Goal: Task Accomplishment & Management: Manage account settings

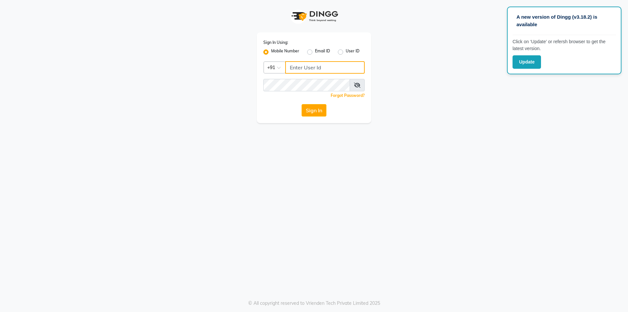
click at [300, 68] on input "Username" at bounding box center [324, 67] width 79 height 12
paste input "8826700023"
type input "8826700023"
click at [311, 112] on button "Sign In" at bounding box center [314, 110] width 25 height 12
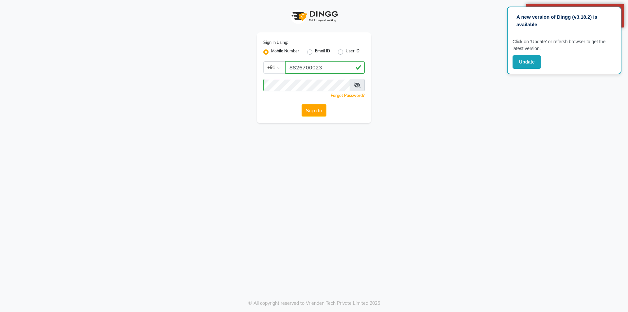
click at [496, 115] on div "Sign In Using: Mobile Number Email ID User ID Country Code × [PHONE_NUMBER] Rem…" at bounding box center [314, 61] width 373 height 123
click at [527, 63] on button "Update" at bounding box center [526, 61] width 28 height 13
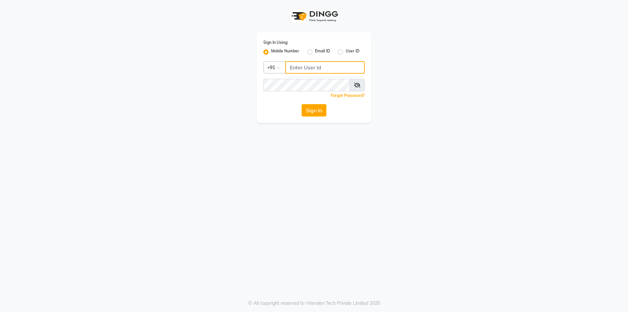
click at [340, 71] on input "Username" at bounding box center [324, 67] width 79 height 12
paste input "8826700023"
type input "8826700023"
click at [309, 118] on div "Sign In Using: Mobile Number Email ID User ID Country Code × [PHONE_NUMBER] Rem…" at bounding box center [314, 77] width 114 height 91
click at [309, 105] on button "Sign In" at bounding box center [314, 110] width 25 height 12
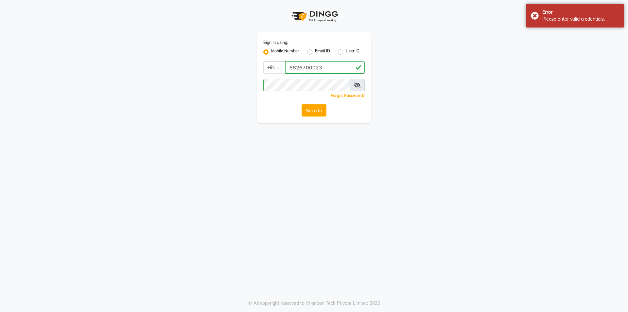
click at [354, 87] on icon at bounding box center [357, 84] width 7 height 5
click at [316, 107] on button "Sign In" at bounding box center [314, 110] width 25 height 12
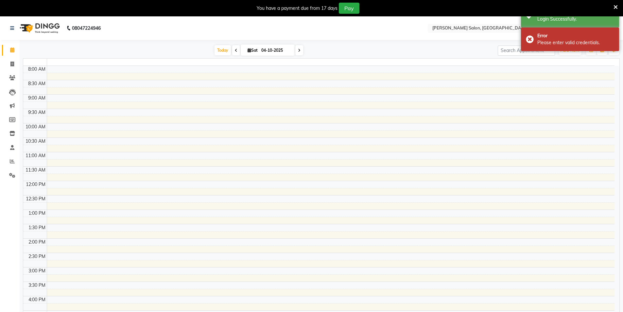
select select "en"
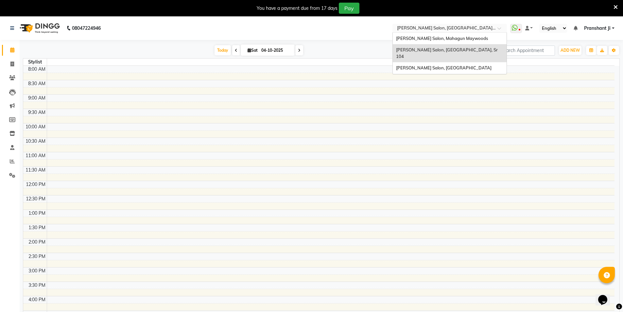
click at [443, 26] on input "text" at bounding box center [443, 29] width 95 height 7
click at [439, 48] on span "[PERSON_NAME] Salon, [GEOGRAPHIC_DATA], Sr 104" at bounding box center [447, 53] width 103 height 12
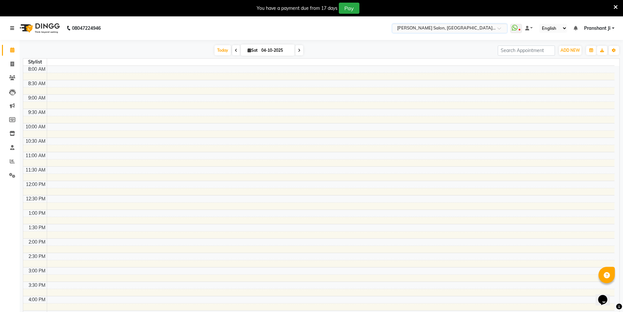
click at [11, 29] on icon at bounding box center [12, 28] width 4 height 5
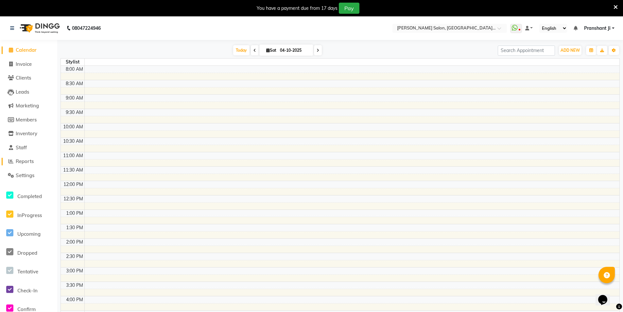
click at [32, 162] on span "Reports" at bounding box center [25, 161] width 18 height 6
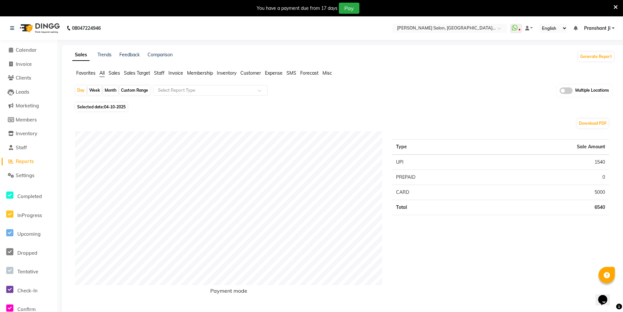
click at [169, 73] on span "Invoice" at bounding box center [175, 73] width 15 height 6
click at [111, 91] on div "Month" at bounding box center [110, 90] width 15 height 9
select select "10"
select select "2025"
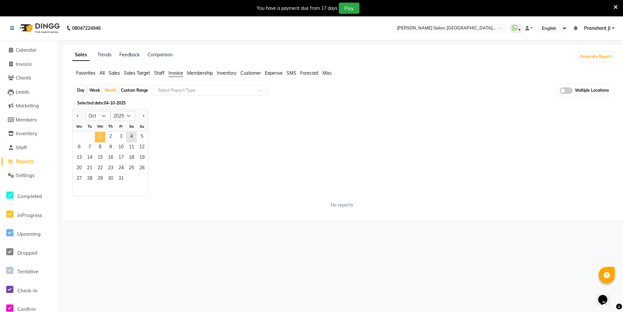
click at [96, 135] on span "1" at bounding box center [100, 137] width 10 height 10
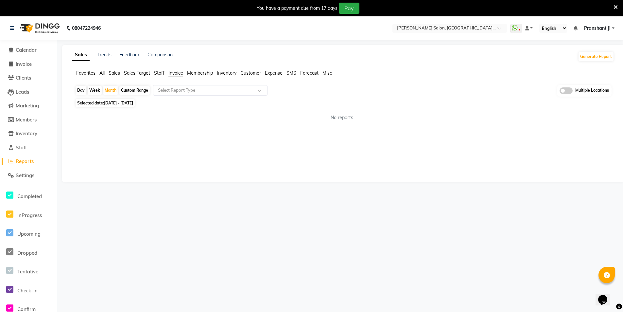
click at [86, 106] on span "Selected date: 01-10-2025 - 31-10-2025" at bounding box center [105, 103] width 59 height 8
select select "10"
select select "2025"
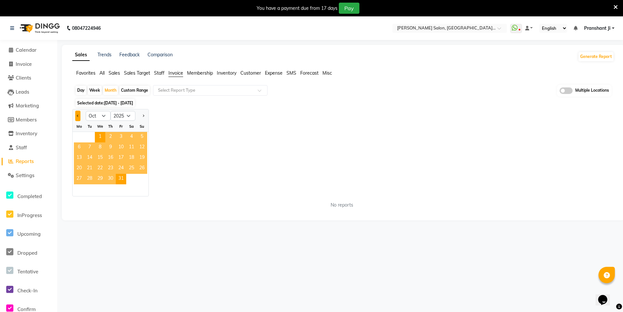
click at [79, 114] on button "Previous month" at bounding box center [77, 116] width 5 height 10
select select "9"
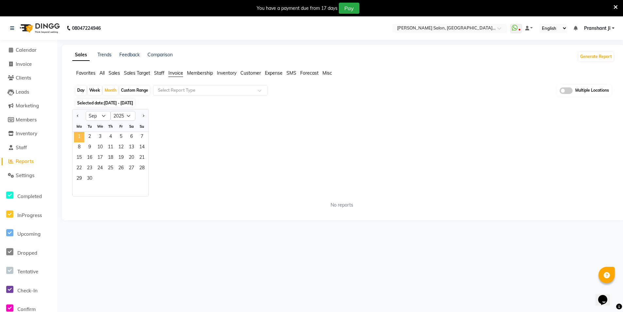
click at [81, 135] on span "1" at bounding box center [79, 137] width 10 height 10
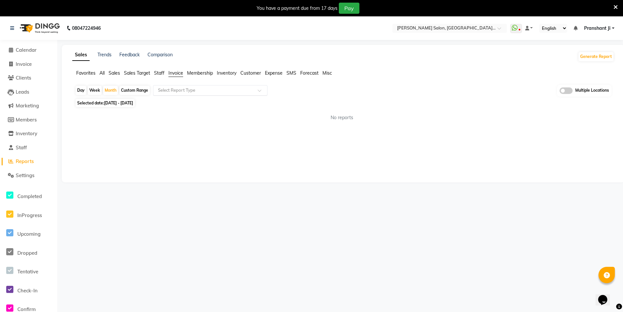
click at [176, 90] on input "text" at bounding box center [204, 90] width 94 height 7
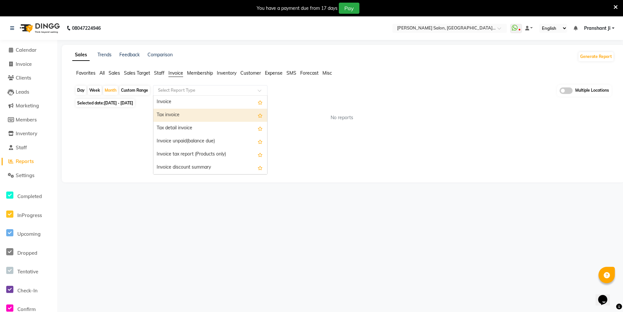
click at [174, 113] on div "Tax invoice" at bounding box center [210, 115] width 114 height 13
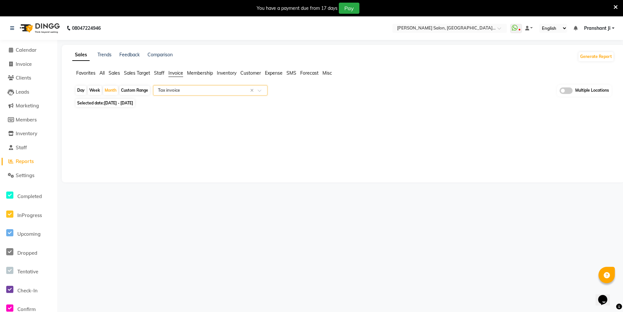
select select "full_report"
select select "csv"
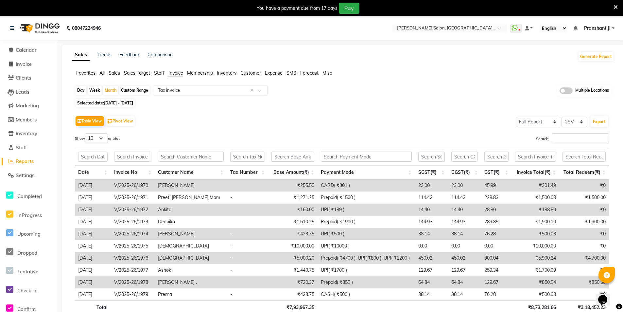
click at [209, 303] on th at bounding box center [191, 306] width 72 height 13
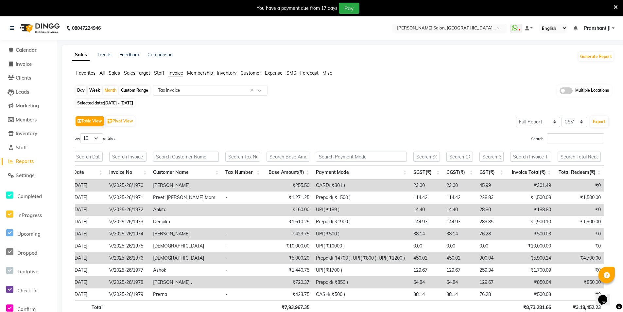
click at [259, 279] on td at bounding box center [242, 282] width 41 height 12
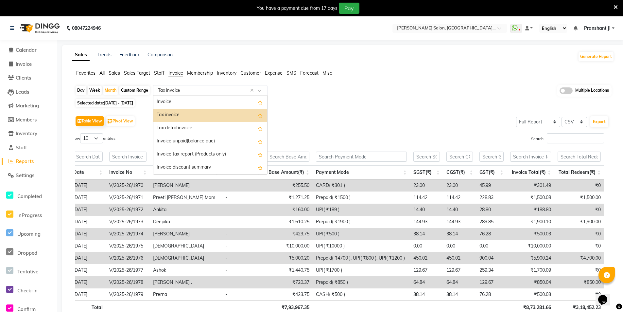
click at [185, 91] on input "text" at bounding box center [204, 90] width 94 height 7
click at [184, 104] on div "Invoice" at bounding box center [210, 101] width 114 height 13
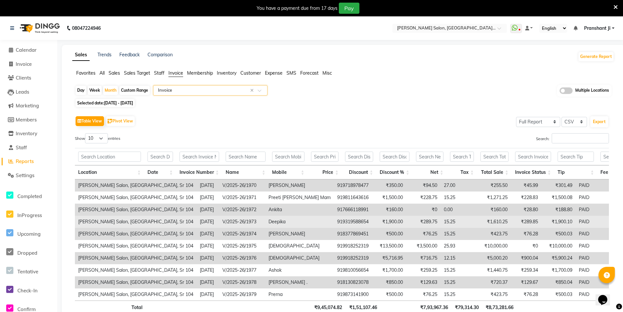
click at [441, 223] on td "15.25" at bounding box center [459, 222] width 36 height 12
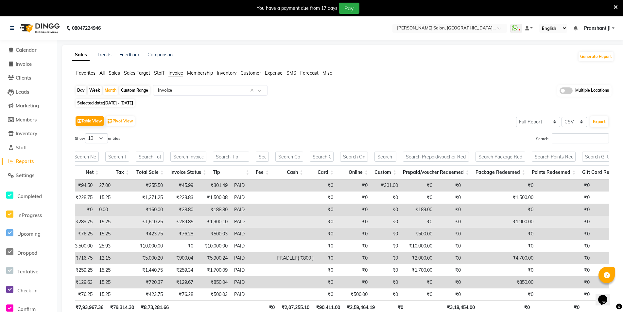
scroll to position [0, 392]
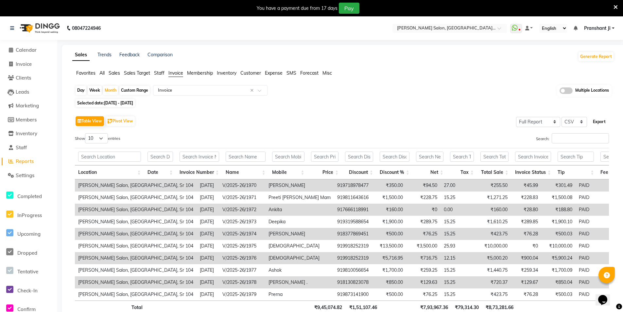
click at [593, 121] on button "Export" at bounding box center [599, 121] width 18 height 11
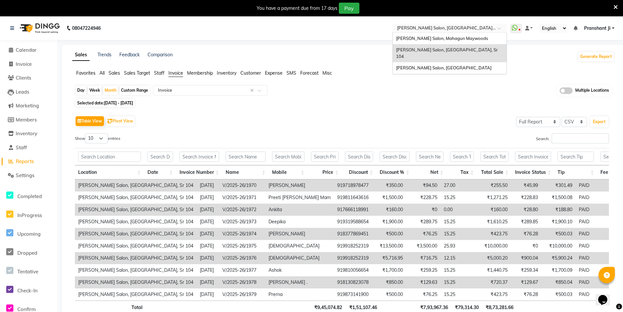
click at [461, 28] on input "text" at bounding box center [443, 29] width 95 height 7
click at [17, 106] on span "Marketing" at bounding box center [27, 105] width 23 height 6
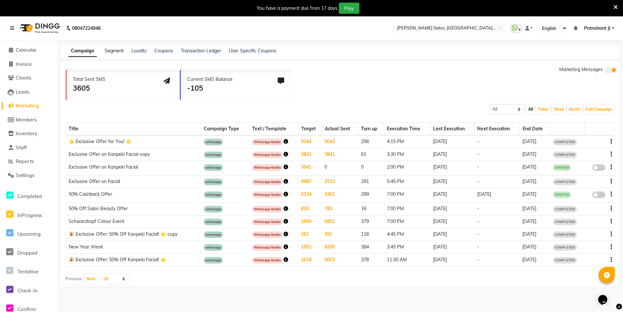
click at [116, 51] on link "Segment" at bounding box center [114, 51] width 19 height 6
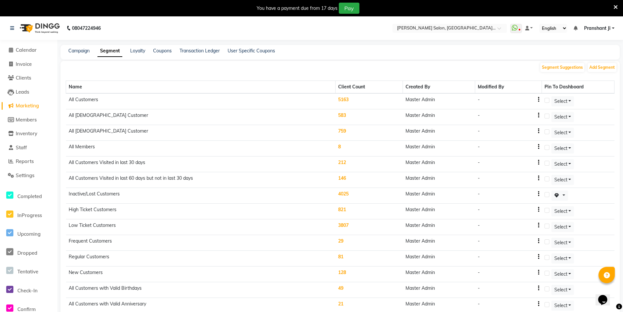
click at [345, 99] on td "5163" at bounding box center [369, 101] width 67 height 16
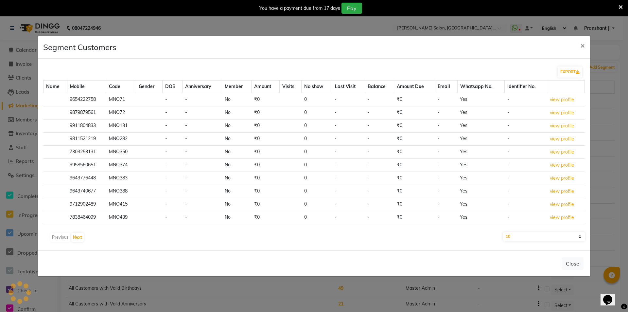
click at [460, 29] on ngb-modal-window "Segment Customers × EXPORT Name Mobile Code Gender DOB Anniversary Member Amoun…" at bounding box center [314, 156] width 628 height 312
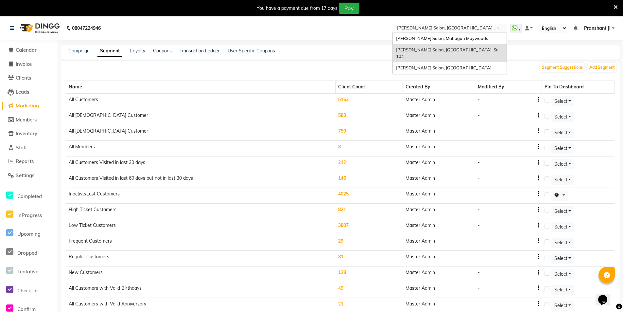
click at [476, 27] on input "text" at bounding box center [443, 29] width 95 height 7
click at [452, 62] on div "[PERSON_NAME] Salon, [GEOGRAPHIC_DATA]" at bounding box center [450, 68] width 114 height 12
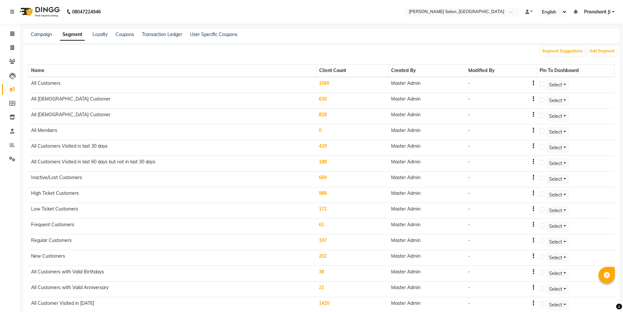
click at [331, 82] on td "1560" at bounding box center [352, 85] width 72 height 16
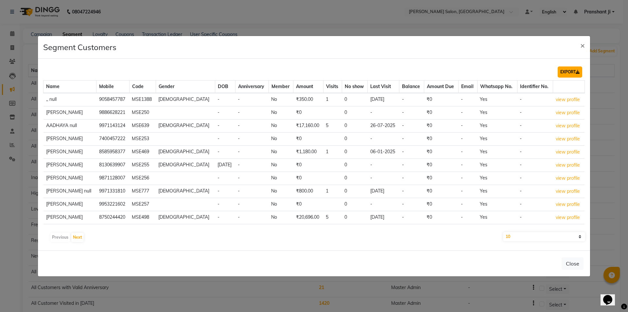
click at [573, 72] on button "EXPORT" at bounding box center [570, 71] width 25 height 11
click at [479, 59] on div "EXPORT Name Mobile Code Gender DOB Anniversary Member Amount Visits No show Las…" at bounding box center [314, 155] width 552 height 192
click at [582, 44] on span "×" at bounding box center [582, 45] width 5 height 10
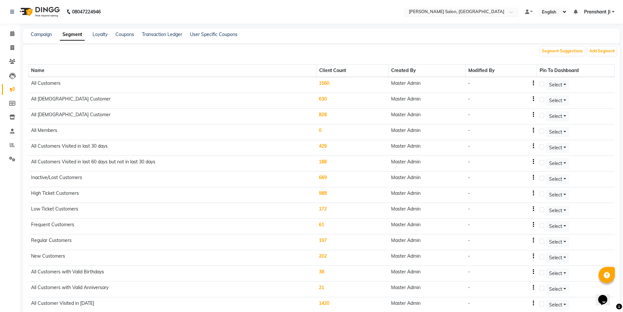
click at [483, 10] on input "text" at bounding box center [455, 12] width 95 height 7
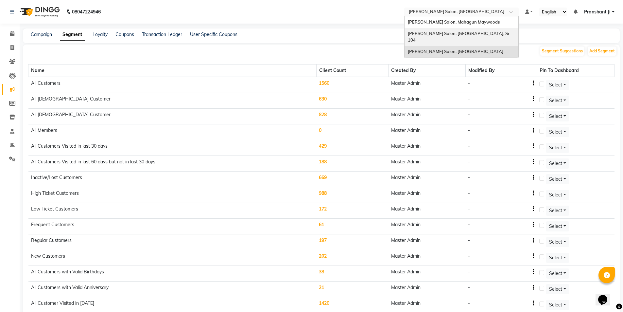
click at [472, 32] on div "[PERSON_NAME] Salon, [GEOGRAPHIC_DATA], Sr 104" at bounding box center [462, 37] width 114 height 18
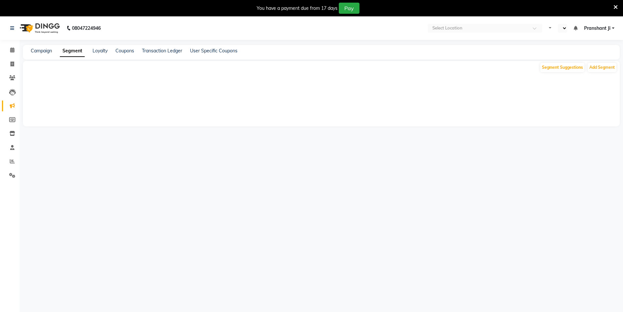
select select "en"
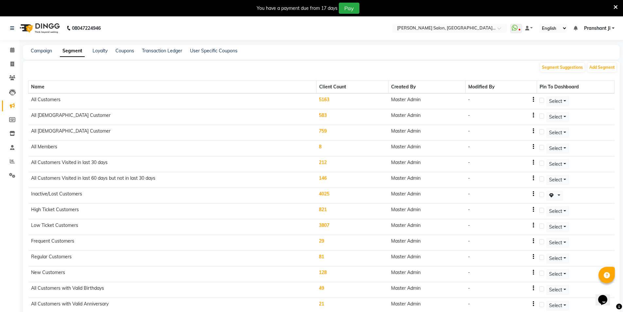
click at [325, 97] on td "5163" at bounding box center [352, 101] width 72 height 16
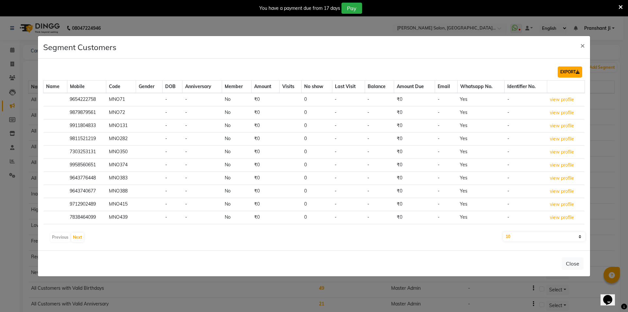
click at [574, 71] on button "EXPORT" at bounding box center [570, 71] width 25 height 11
click at [382, 17] on ngb-modal-window "Segment Customers × EXPORT Name Mobile Code Gender DOB Anniversary Member Amoun…" at bounding box center [314, 156] width 628 height 312
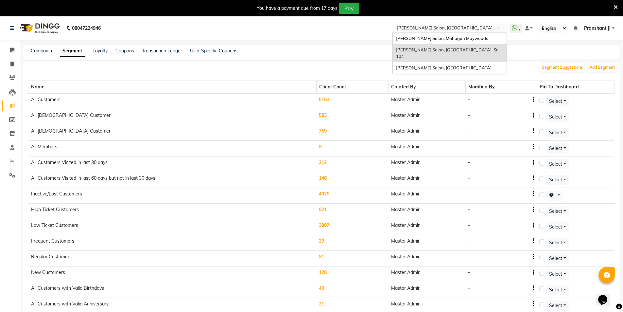
click at [500, 27] on span at bounding box center [501, 30] width 8 height 7
click at [483, 36] on div "Madonna Salon, Mahagun Maywoods" at bounding box center [450, 39] width 114 height 12
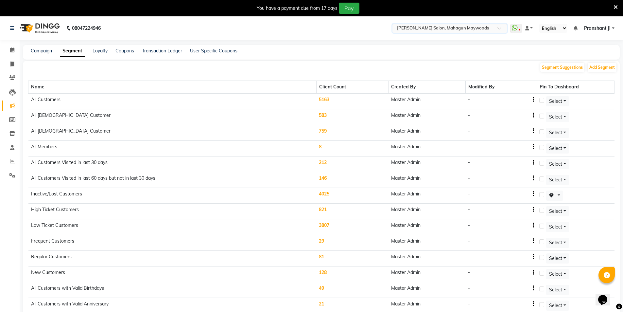
click at [466, 52] on div "Campaign Segment Loyalty Coupons Transaction Ledger User Specific Coupons" at bounding box center [317, 50] width 589 height 7
click at [328, 95] on td "5163" at bounding box center [352, 101] width 72 height 16
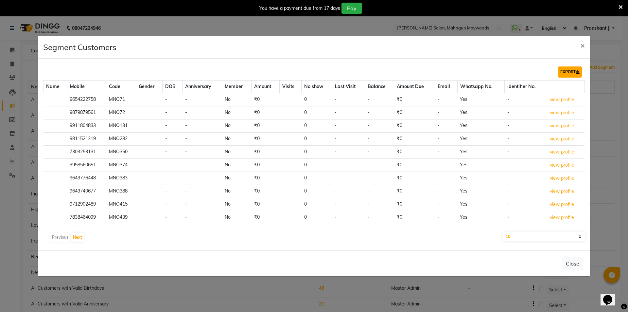
click at [568, 70] on button "EXPORT" at bounding box center [570, 71] width 25 height 11
click at [582, 48] on span "×" at bounding box center [582, 45] width 5 height 10
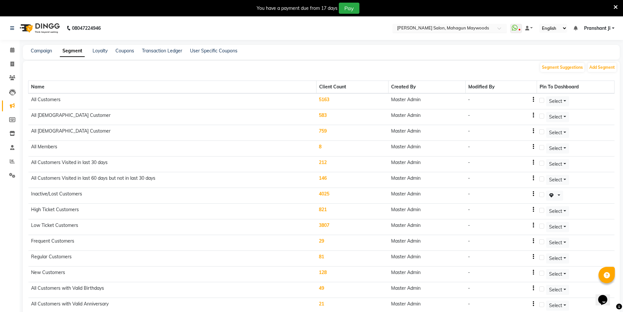
click at [476, 26] on input "text" at bounding box center [443, 29] width 95 height 7
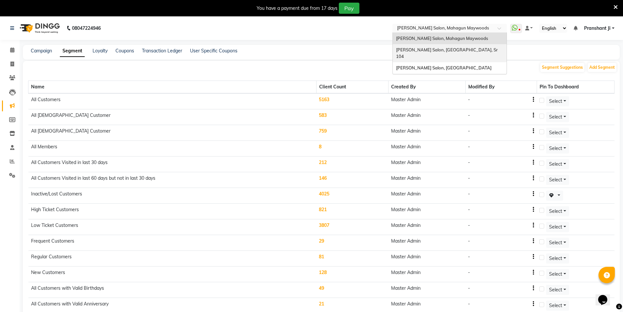
click at [460, 51] on div "[PERSON_NAME] Salon, [GEOGRAPHIC_DATA], Sr 104" at bounding box center [450, 53] width 114 height 18
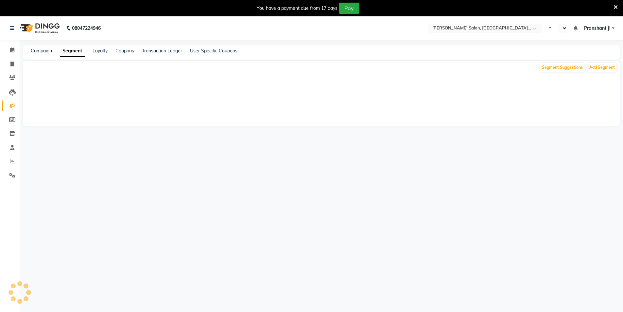
select select "en"
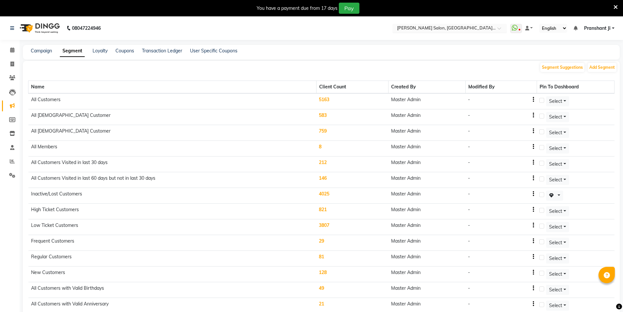
click at [467, 26] on input "text" at bounding box center [443, 29] width 95 height 7
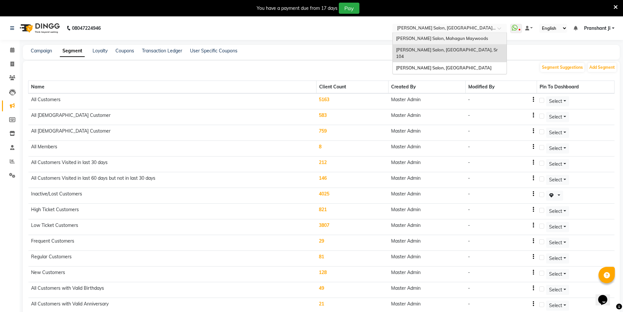
click at [460, 38] on span "[PERSON_NAME] Salon, Mahagun Maywoods" at bounding box center [442, 38] width 92 height 5
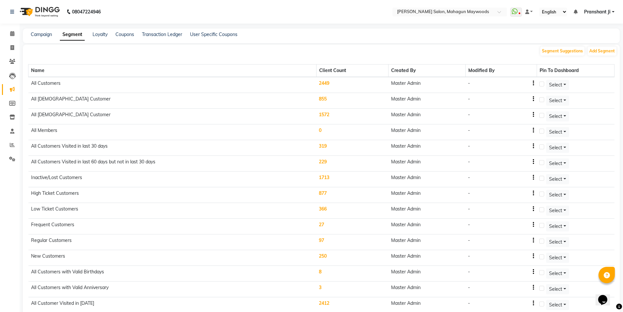
click at [324, 85] on td "2449" at bounding box center [352, 85] width 72 height 16
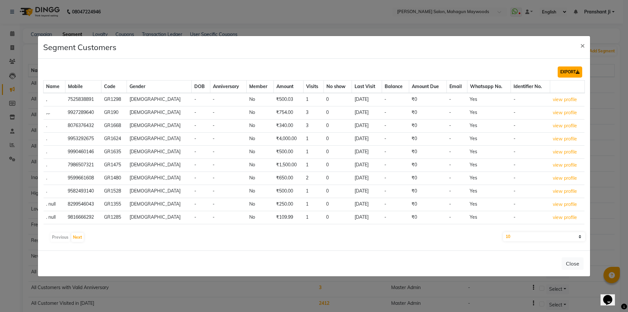
click at [565, 70] on button "EXPORT" at bounding box center [570, 71] width 25 height 11
click at [312, 11] on ngb-modal-window "Segment Customers × EXPORT Name Mobile Code Gender DOB Anniversary Member Amoun…" at bounding box center [314, 156] width 628 height 312
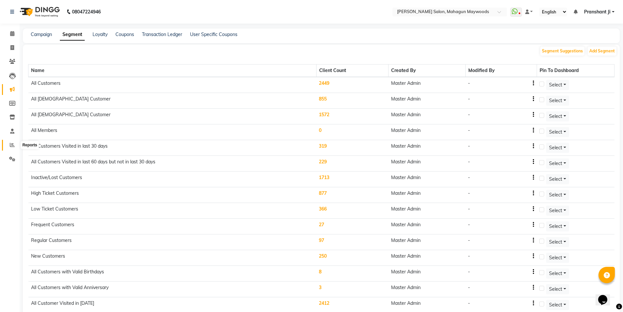
click at [11, 146] on icon at bounding box center [12, 144] width 5 height 5
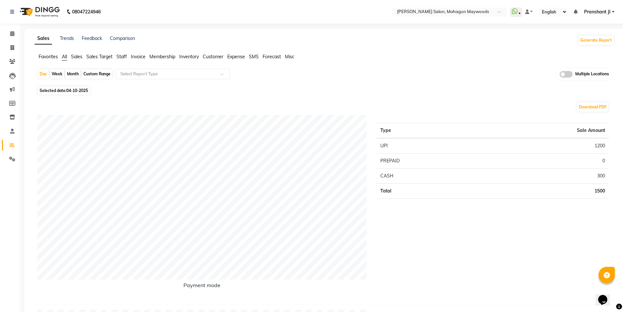
click at [81, 55] on span "Sales" at bounding box center [76, 57] width 11 height 6
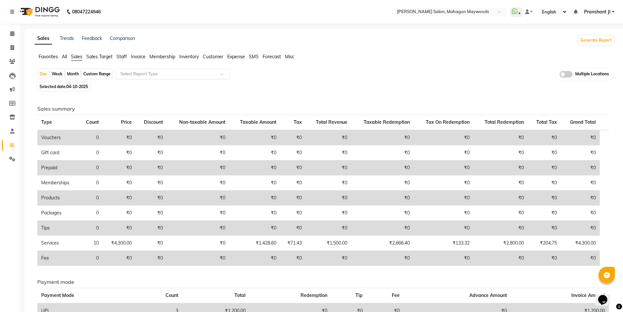
click at [152, 74] on input "text" at bounding box center [166, 74] width 94 height 7
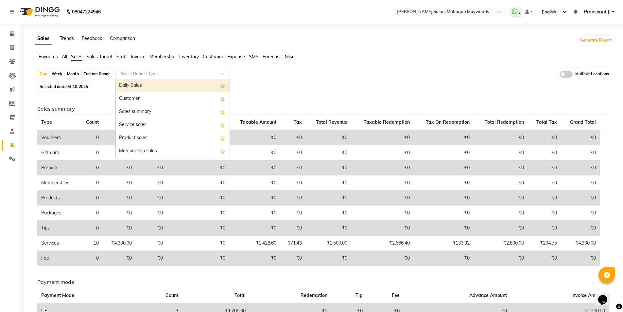
drag, startPoint x: 69, startPoint y: 75, endPoint x: 70, endPoint y: 78, distance: 3.5
click at [70, 78] on div "Month" at bounding box center [72, 73] width 15 height 9
select select "10"
select select "2025"
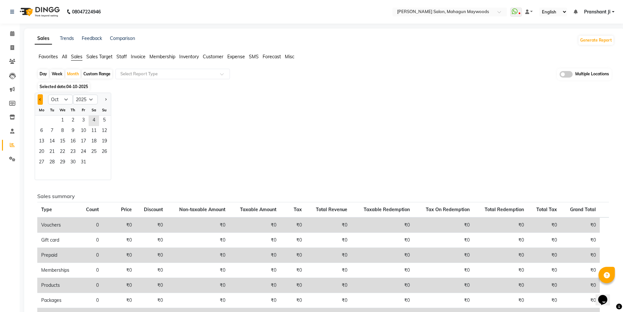
click at [42, 98] on button "Previous month" at bounding box center [40, 99] width 5 height 10
select select "9"
click at [41, 119] on span "1" at bounding box center [41, 120] width 10 height 10
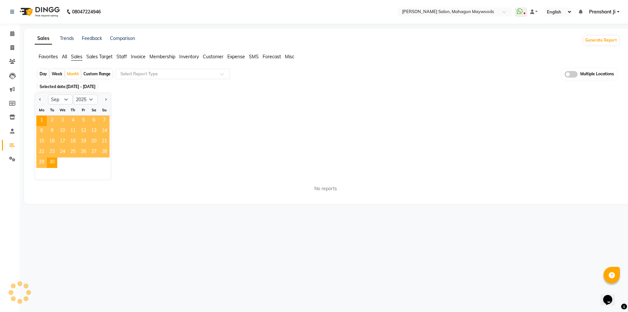
click at [191, 109] on div "Jan Feb Mar Apr May Jun Jul Aug Sep Oct Nov Dec 2015 2016 2017 2018 2019 2020 2…" at bounding box center [327, 136] width 584 height 87
click at [168, 78] on div "Select Report Type" at bounding box center [172, 74] width 114 height 10
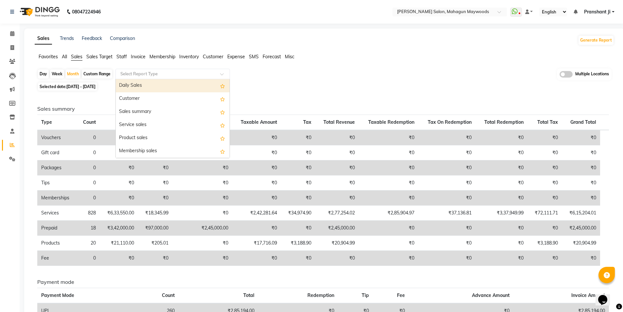
click at [139, 58] on span "Invoice" at bounding box center [138, 57] width 15 height 6
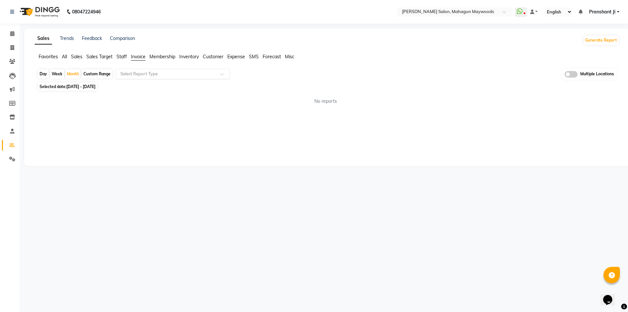
click at [161, 75] on input "text" at bounding box center [166, 74] width 94 height 7
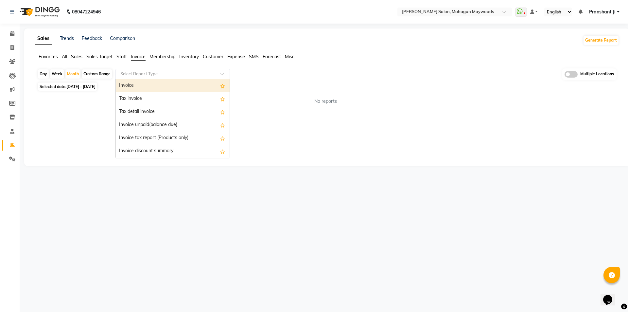
click at [153, 89] on div "Invoice" at bounding box center [173, 85] width 114 height 13
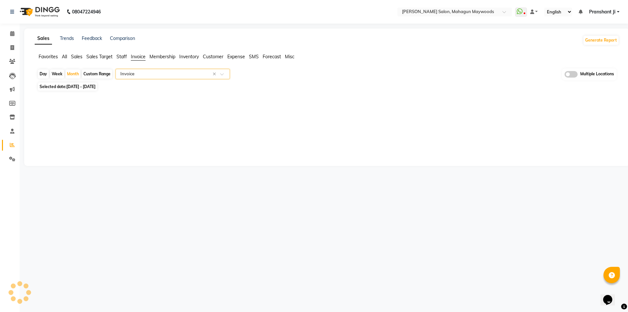
select select "full_report"
select select "csv"
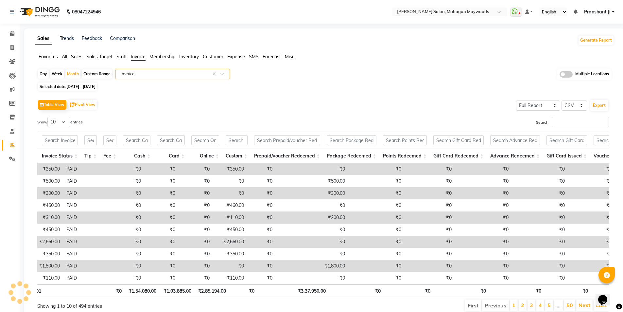
scroll to position [0, 541]
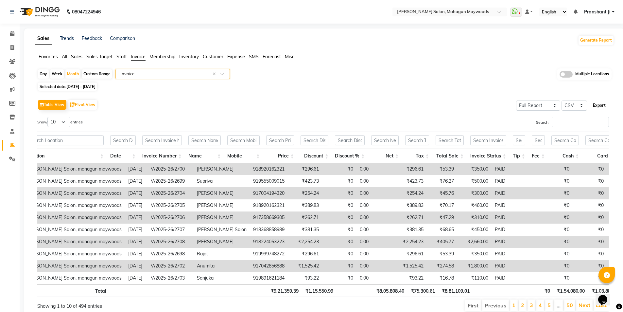
click at [595, 107] on button "Export" at bounding box center [599, 105] width 18 height 11
click at [444, 44] on div "Sales Trends Feedback Comparison Generate Report" at bounding box center [324, 40] width 587 height 10
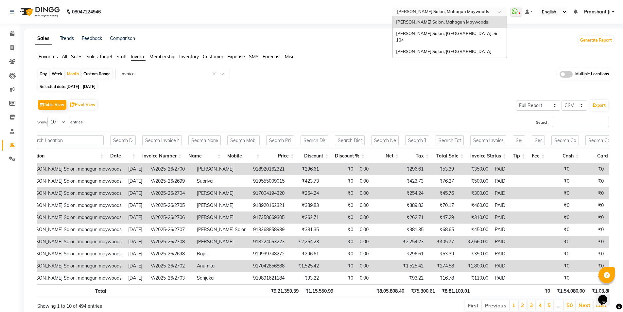
click at [487, 10] on input "text" at bounding box center [443, 12] width 95 height 7
click at [468, 35] on div "[PERSON_NAME] Salon, [GEOGRAPHIC_DATA], Sr 104" at bounding box center [450, 37] width 114 height 18
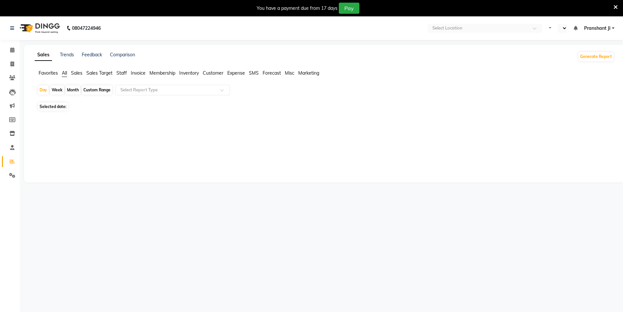
select select "en"
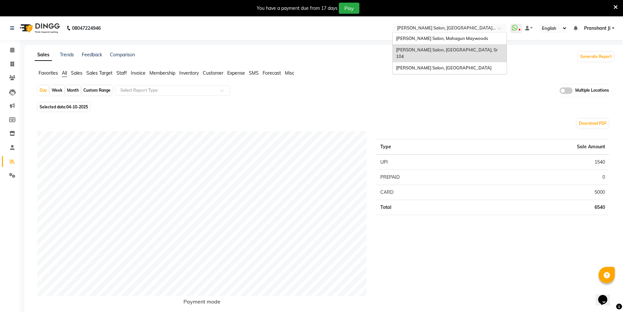
click at [444, 29] on input "text" at bounding box center [443, 29] width 95 height 7
click at [443, 65] on span "[PERSON_NAME] Salon, [GEOGRAPHIC_DATA]" at bounding box center [443, 67] width 95 height 5
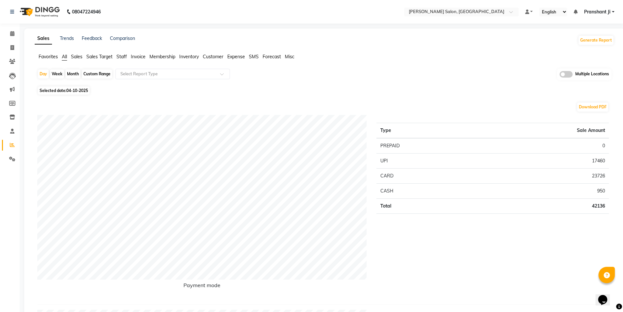
click at [74, 74] on div "Month" at bounding box center [72, 73] width 15 height 9
select select "10"
select select "2025"
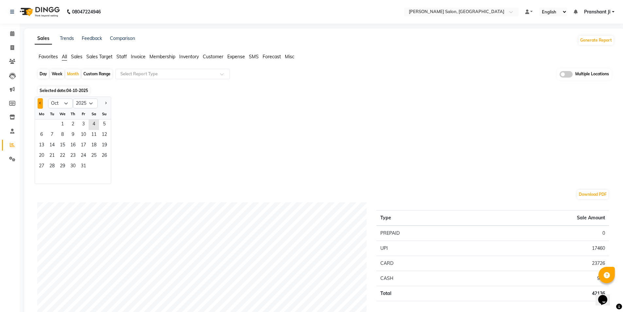
click at [41, 103] on span "Previous month" at bounding box center [40, 103] width 2 height 2
select select "9"
click at [38, 121] on span "1" at bounding box center [41, 124] width 10 height 10
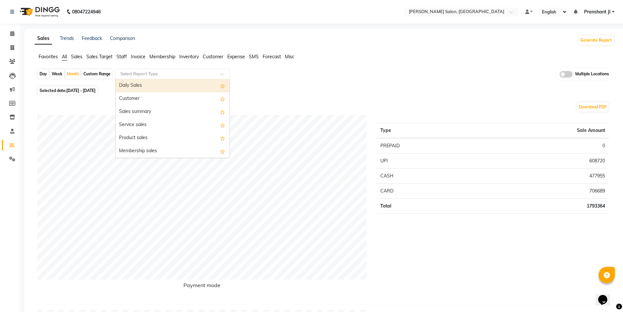
click at [152, 73] on input "text" at bounding box center [166, 74] width 94 height 7
click at [134, 54] on span "Invoice" at bounding box center [138, 57] width 15 height 6
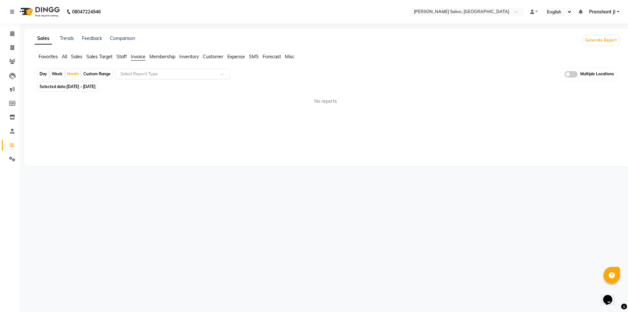
click at [146, 76] on input "text" at bounding box center [166, 74] width 94 height 7
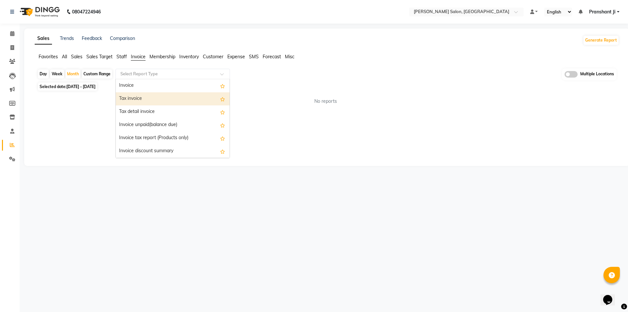
click at [138, 97] on div "Tax invoice" at bounding box center [173, 98] width 114 height 13
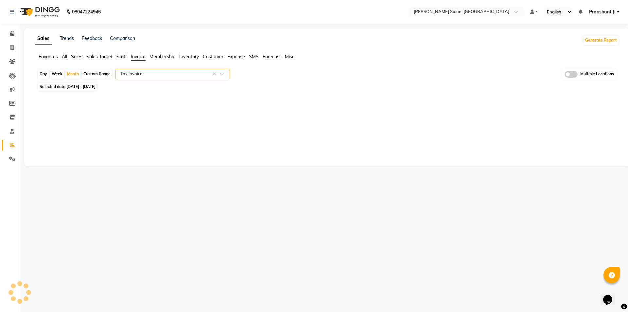
select select "full_report"
select select "csv"
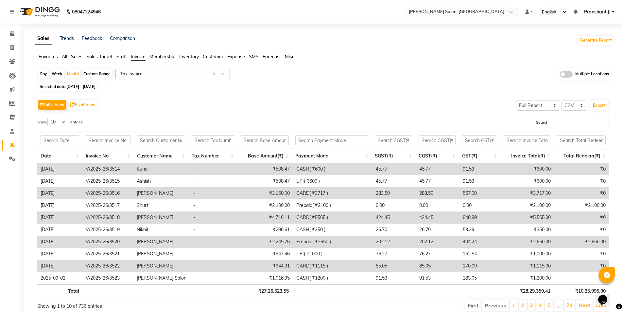
click at [176, 76] on input "text" at bounding box center [166, 74] width 94 height 7
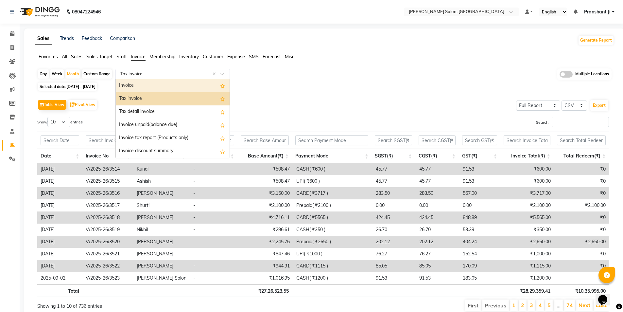
click at [165, 90] on div "Invoice" at bounding box center [173, 85] width 114 height 13
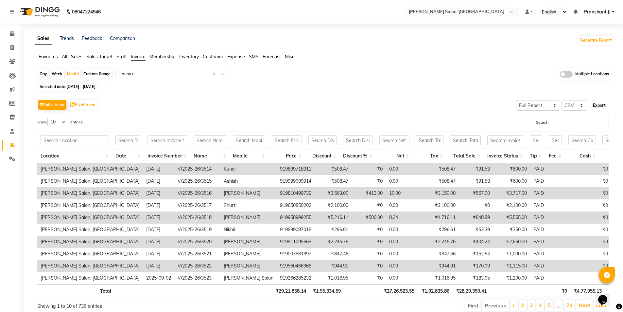
click at [599, 104] on button "Export" at bounding box center [599, 105] width 18 height 11
click at [96, 75] on div "Custom Range" at bounding box center [97, 73] width 30 height 9
select select "9"
select select "2025"
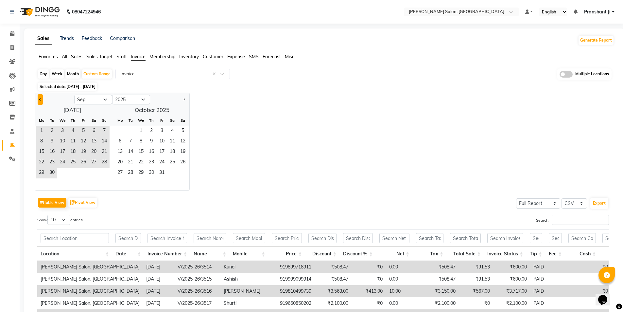
click at [40, 98] on span "Previous month" at bounding box center [40, 99] width 2 height 2
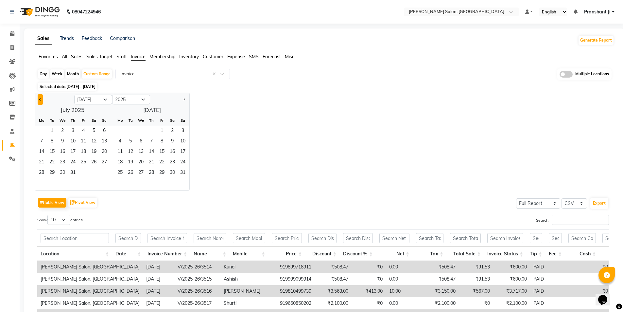
click at [40, 98] on span "Previous month" at bounding box center [40, 99] width 2 height 2
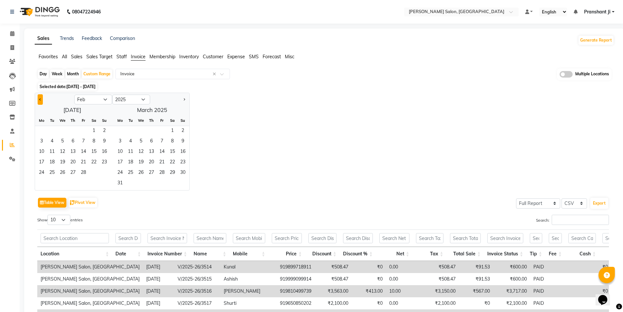
click at [40, 98] on span "Previous month" at bounding box center [40, 99] width 2 height 2
select select "12"
select select "2024"
click at [40, 98] on span "Previous month" at bounding box center [40, 99] width 2 height 2
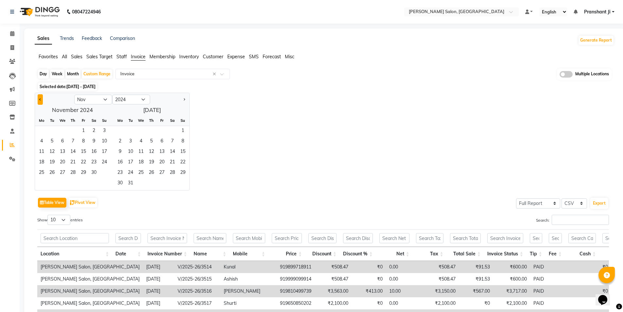
click at [40, 98] on span "Previous month" at bounding box center [40, 99] width 2 height 2
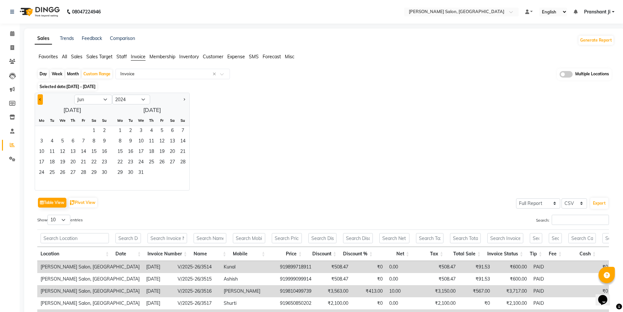
click at [40, 98] on span "Previous month" at bounding box center [40, 99] width 2 height 2
click at [120, 126] on span "1" at bounding box center [120, 131] width 10 height 10
click at [186, 99] on button "Next month" at bounding box center [184, 99] width 5 height 10
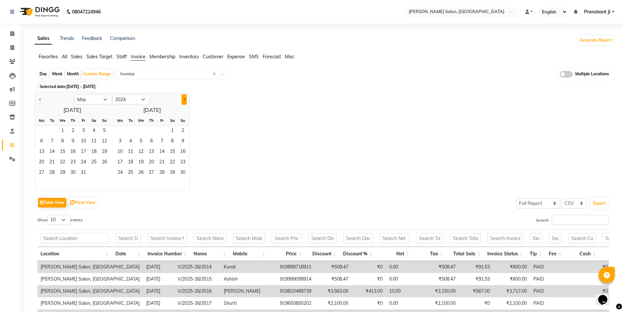
click at [186, 99] on button "Next month" at bounding box center [184, 99] width 5 height 10
click at [41, 99] on span "Previous month" at bounding box center [40, 99] width 2 height 2
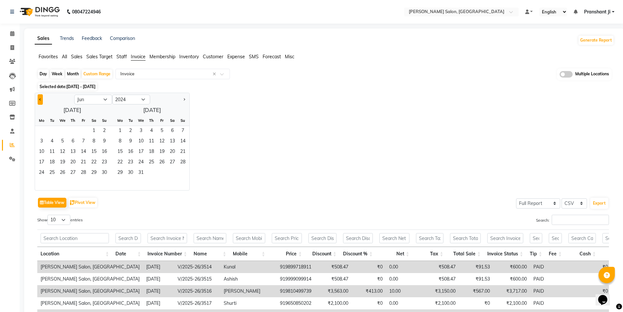
click at [41, 99] on span "Previous month" at bounding box center [40, 99] width 2 height 2
select select "4"
click at [43, 129] on span "1" at bounding box center [41, 131] width 10 height 10
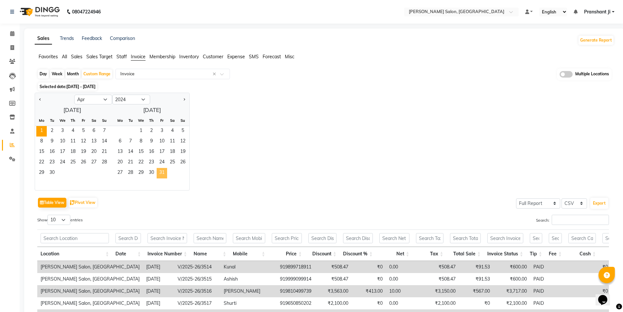
click at [162, 174] on span "31" at bounding box center [162, 173] width 10 height 10
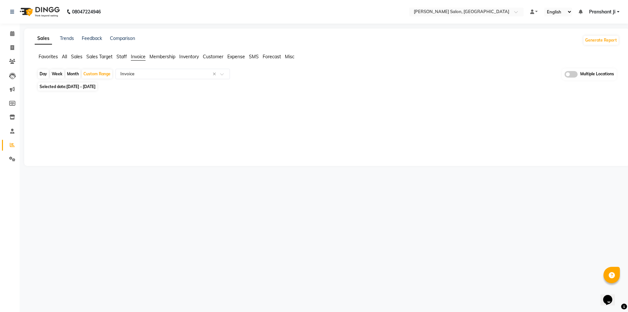
click at [95, 86] on span "01-04-2024 - 31-05-2024" at bounding box center [80, 86] width 29 height 5
select select "4"
select select "2024"
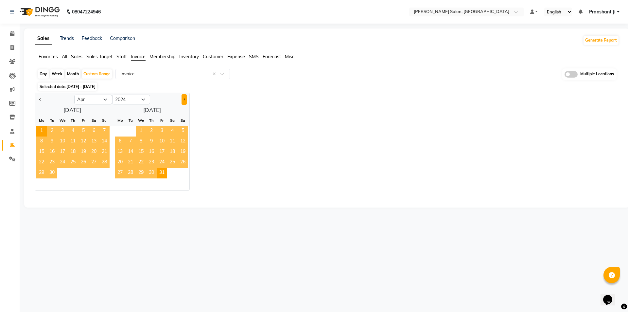
click at [184, 98] on button "Next month" at bounding box center [184, 99] width 5 height 10
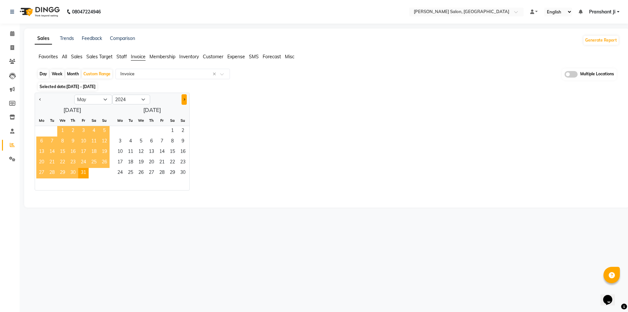
click at [184, 98] on button "Next month" at bounding box center [184, 99] width 5 height 10
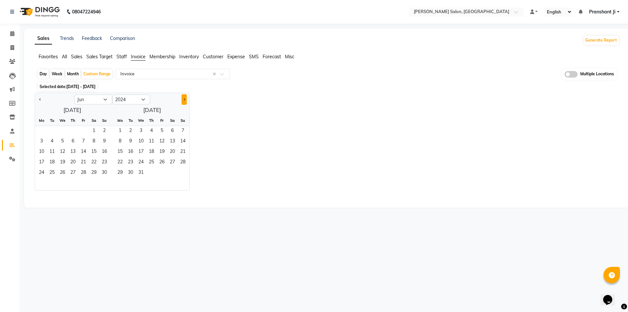
click at [184, 98] on button "Next month" at bounding box center [184, 99] width 5 height 10
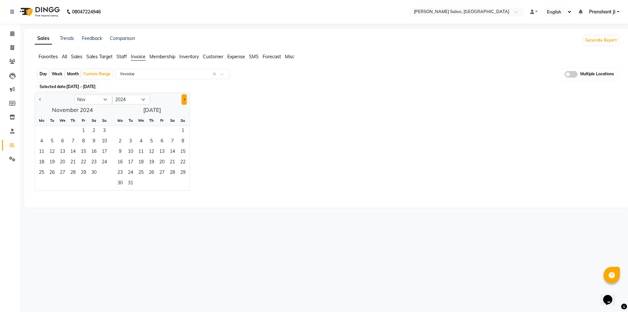
click at [184, 98] on button "Next month" at bounding box center [184, 99] width 5 height 10
select select "2"
select select "2025"
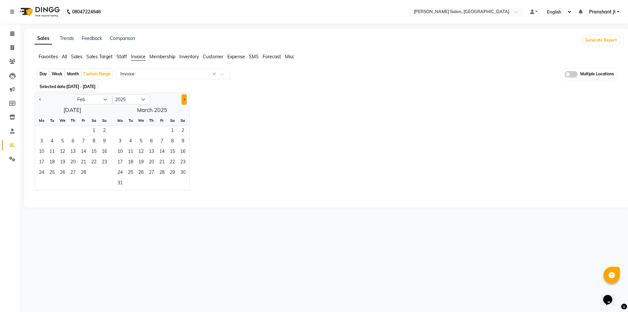
click at [184, 98] on button "Next month" at bounding box center [184, 99] width 5 height 10
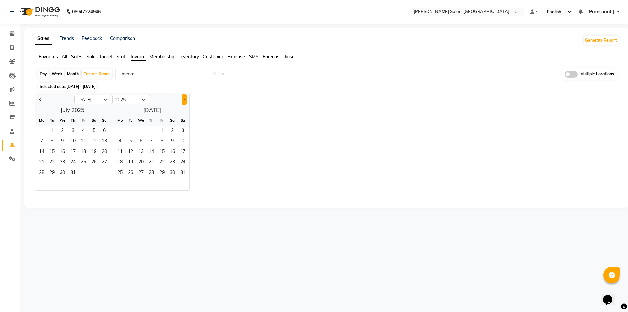
click at [184, 98] on button "Next month" at bounding box center [184, 99] width 5 height 10
click at [37, 97] on div at bounding box center [54, 99] width 39 height 10
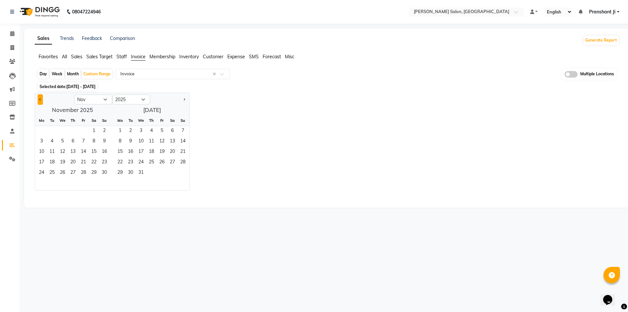
click at [39, 98] on button "Previous month" at bounding box center [40, 99] width 5 height 10
select select "9"
click at [54, 170] on span "30" at bounding box center [52, 173] width 10 height 10
click at [51, 172] on span "30" at bounding box center [52, 173] width 10 height 10
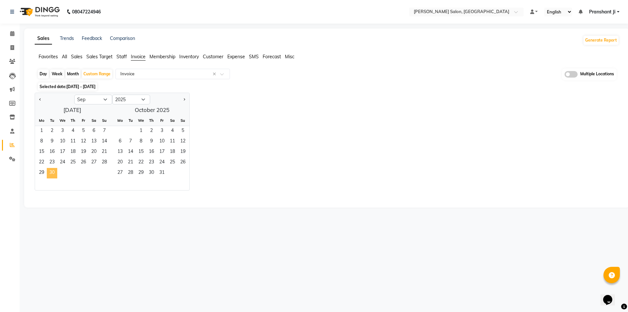
click at [51, 172] on span "30" at bounding box center [52, 173] width 10 height 10
click at [212, 143] on div "Jan Feb Mar Apr May Jun Jul Aug Sep Oct Nov Dec 2015 2016 2017 2018 2019 2020 2…" at bounding box center [327, 142] width 584 height 98
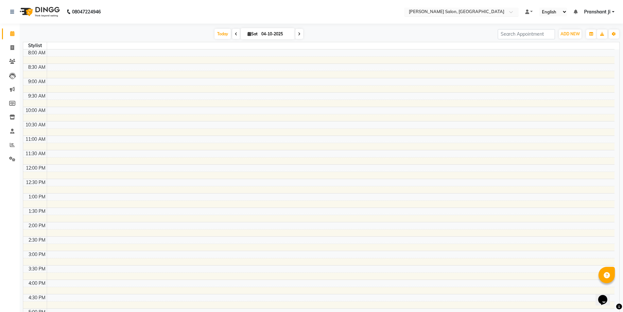
click at [430, 9] on input "text" at bounding box center [455, 12] width 95 height 7
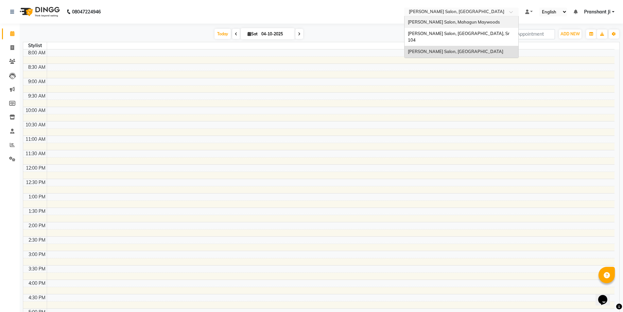
click at [422, 21] on span "[PERSON_NAME] Salon, Mahagun Maywoods" at bounding box center [454, 21] width 92 height 5
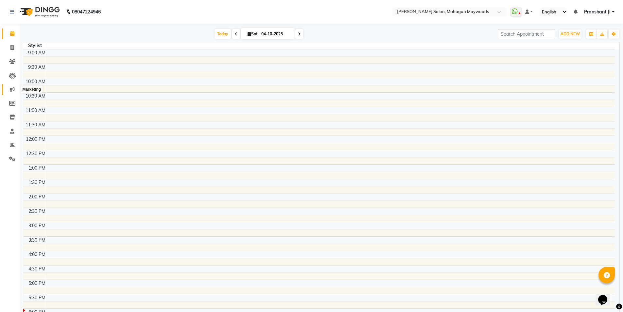
click at [12, 90] on icon at bounding box center [12, 89] width 5 height 5
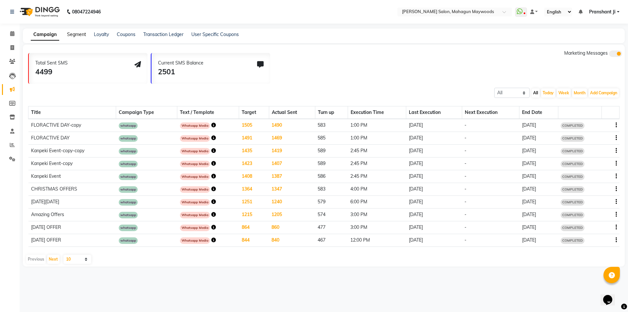
click at [78, 33] on link "Segment" at bounding box center [76, 34] width 19 height 6
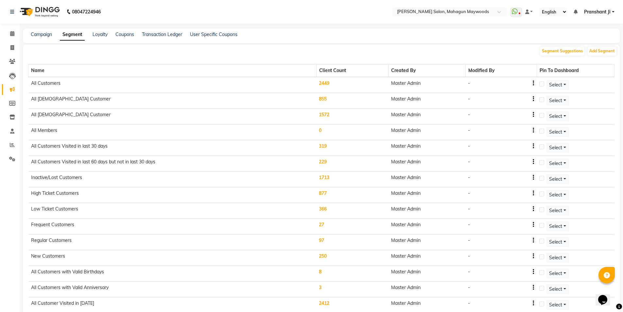
click at [325, 81] on td "2449" at bounding box center [352, 85] width 72 height 16
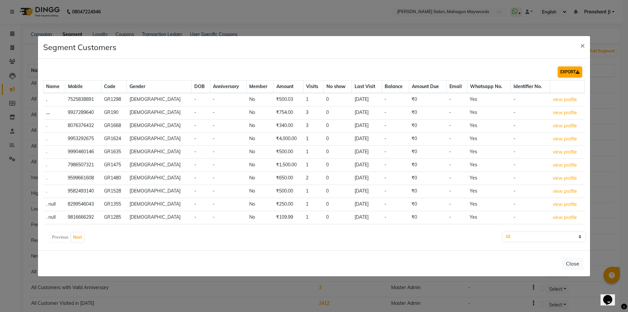
click at [570, 71] on button "EXPORT" at bounding box center [570, 71] width 25 height 11
click at [457, 19] on ngb-modal-window "Segment Customers × EXPORT Name Mobile Code Gender DOB Anniversary Member Amoun…" at bounding box center [314, 156] width 628 height 312
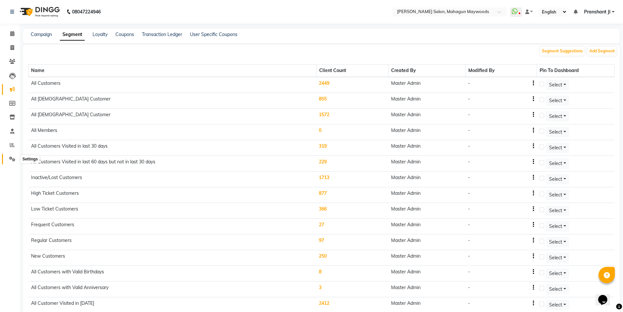
click at [13, 160] on icon at bounding box center [12, 158] width 6 height 5
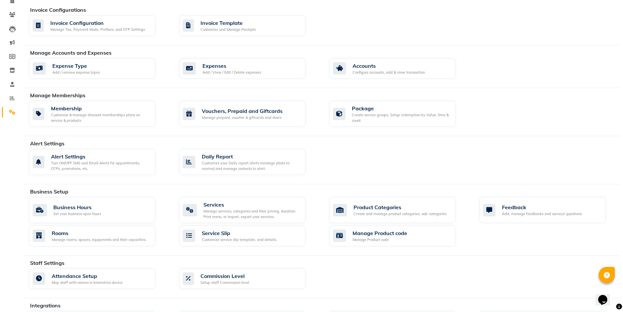
scroll to position [53, 0]
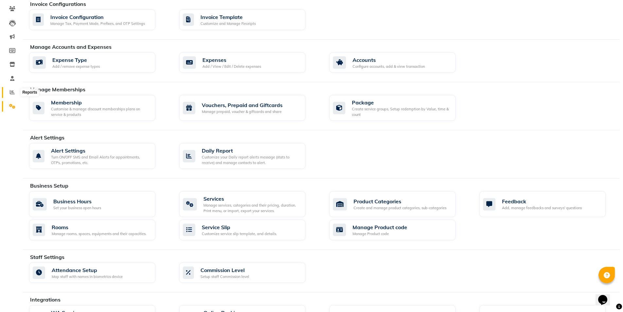
click at [10, 93] on icon at bounding box center [12, 92] width 5 height 5
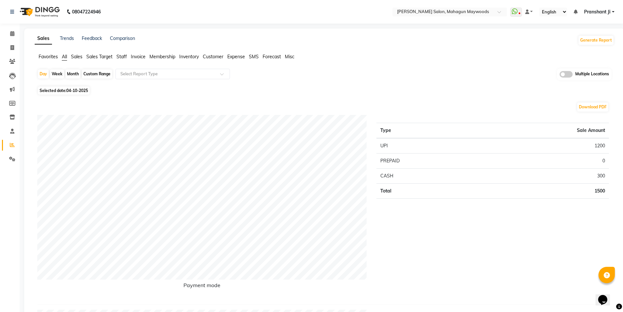
click at [137, 58] on span "Invoice" at bounding box center [138, 57] width 15 height 6
click at [95, 75] on div "Custom Range" at bounding box center [97, 73] width 30 height 9
select select "10"
select select "2025"
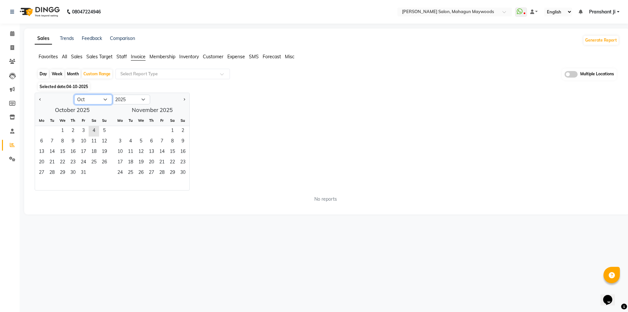
click at [82, 101] on select "Jan Feb Mar Apr May Jun [DATE] Aug Sep Oct Nov Dec" at bounding box center [93, 100] width 38 height 10
click at [74, 95] on select "Jan Feb Mar Apr May Jun [DATE] Aug Sep Oct Nov Dec" at bounding box center [93, 100] width 38 height 10
click at [61, 128] on span "1" at bounding box center [62, 131] width 10 height 10
click at [83, 101] on select "Jan Feb Mar Apr May Jun [DATE] Aug Sep Oct Nov Dec" at bounding box center [93, 100] width 38 height 10
select select "10"
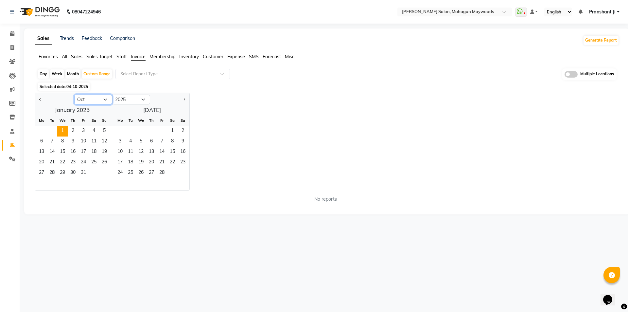
click at [74, 95] on select "Jan Feb Mar Apr May Jun [DATE] Aug Sep Oct Nov Dec" at bounding box center [93, 100] width 38 height 10
click at [82, 173] on span "31" at bounding box center [83, 173] width 10 height 10
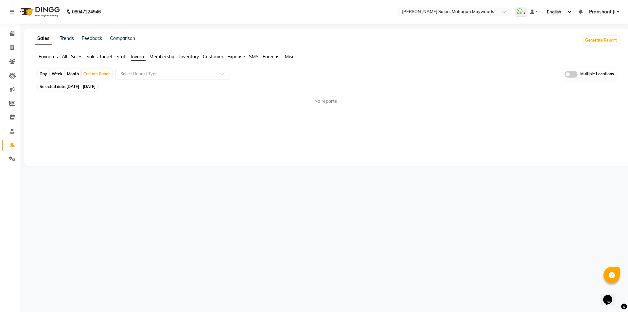
click at [143, 75] on input "text" at bounding box center [166, 74] width 94 height 7
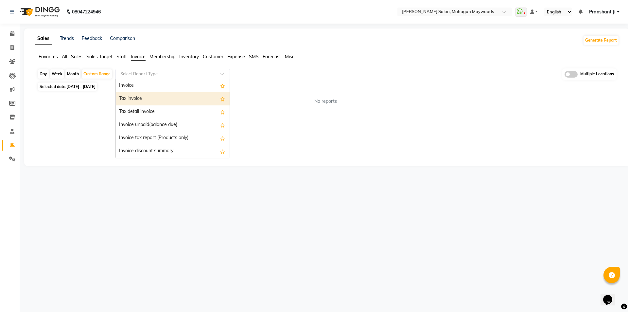
click at [144, 98] on div "Tax invoice" at bounding box center [173, 98] width 114 height 13
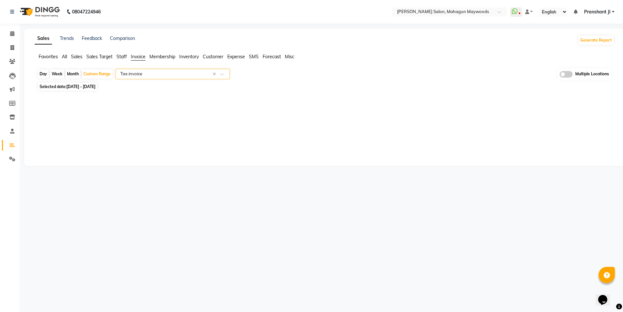
select select "full_report"
select select "csv"
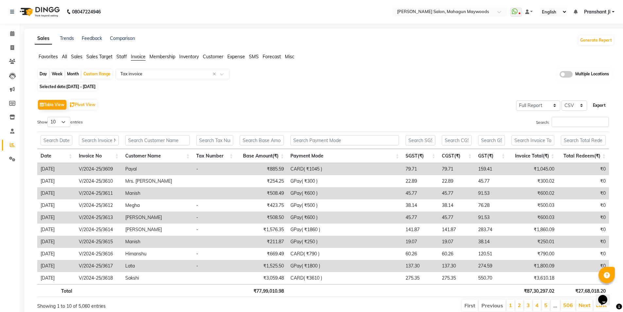
click at [598, 107] on button "Export" at bounding box center [599, 105] width 18 height 11
click at [167, 59] on span "Membership" at bounding box center [162, 57] width 26 height 6
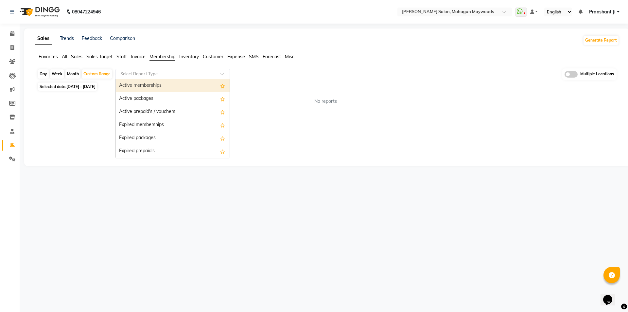
click at [157, 73] on input "text" at bounding box center [166, 74] width 94 height 7
click at [155, 87] on div "Active memberships" at bounding box center [173, 85] width 114 height 13
select select "full_report"
select select "csv"
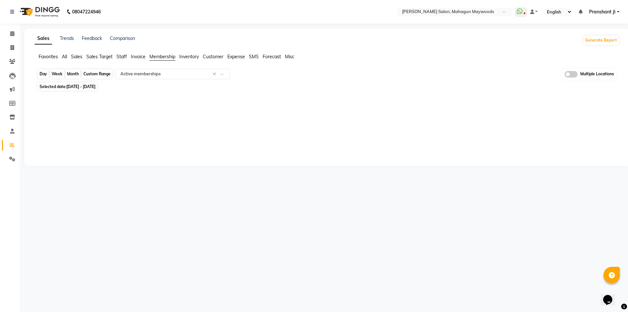
click at [102, 70] on div "Custom Range" at bounding box center [97, 73] width 30 height 9
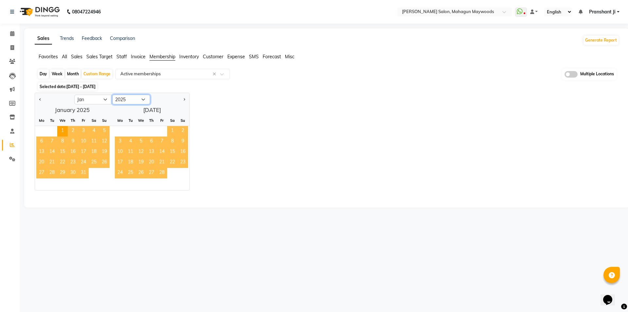
click at [117, 98] on select "2015 2016 2017 2018 2019 2020 2021 2022 2023 2024 2025 2026 2027 2028 2029 2030…" at bounding box center [131, 100] width 38 height 10
select select "2024"
click at [112, 95] on select "2015 2016 2017 2018 2019 2020 2021 2022 2023 2024 2025 2026 2027 2028 2029 2030…" at bounding box center [131, 100] width 38 height 10
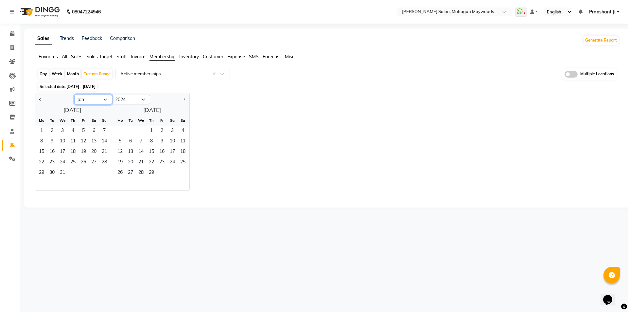
click at [94, 99] on select "Jan Feb Mar Apr May Jun [DATE] Aug Sep Oct Nov Dec" at bounding box center [93, 100] width 38 height 10
click at [74, 95] on select "Jan Feb Mar Apr May Jun [DATE] Aug Sep Oct Nov Dec" at bounding box center [93, 100] width 38 height 10
click at [102, 129] on span "1" at bounding box center [104, 131] width 10 height 10
click at [100, 96] on select "Jan Feb Mar Apr May Jun [DATE] Aug Sep Oct Nov Dec" at bounding box center [93, 100] width 38 height 10
click at [74, 95] on select "Jan Feb Mar Apr May Jun [DATE] Aug Sep Oct Nov Dec" at bounding box center [93, 100] width 38 height 10
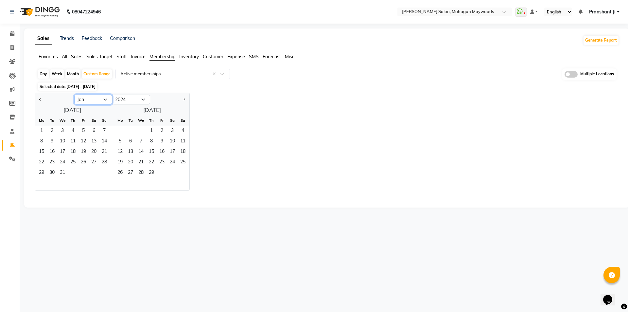
click at [95, 100] on select "Jan Feb Mar Apr May Jun [DATE] Aug Sep Oct Nov Dec" at bounding box center [93, 100] width 38 height 10
click at [43, 130] on span "1" at bounding box center [41, 131] width 10 height 10
click at [87, 101] on select "Jan Feb Mar Apr May Jun [DATE] Aug Sep Oct Nov Dec" at bounding box center [93, 100] width 38 height 10
select select "12"
click at [74, 95] on select "Jan Feb Mar Apr May Jun [DATE] Aug Sep Oct Nov Dec" at bounding box center [93, 100] width 38 height 10
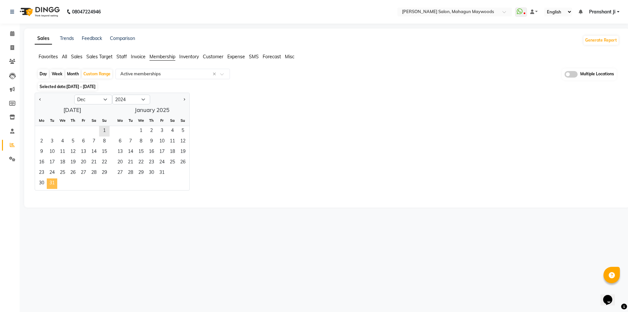
click at [53, 182] on span "31" at bounding box center [52, 183] width 10 height 10
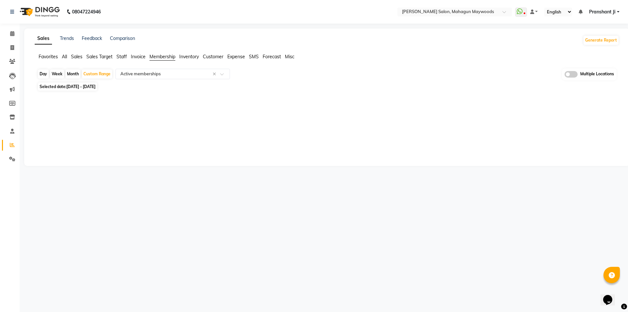
click at [139, 58] on span "Invoice" at bounding box center [138, 57] width 15 height 6
click at [146, 77] on input "text" at bounding box center [166, 74] width 94 height 7
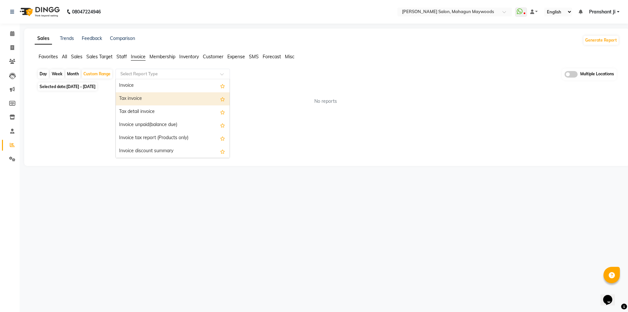
click at [145, 99] on div "Tax invoice" at bounding box center [173, 98] width 114 height 13
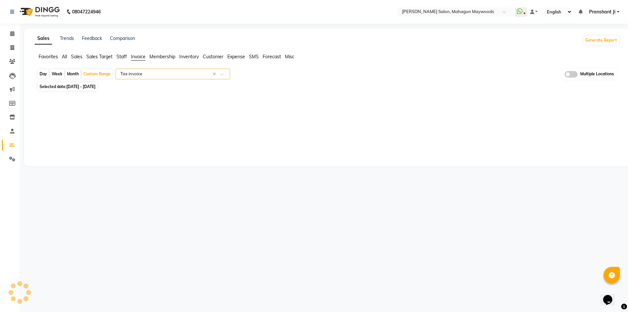
select select "full_report"
select select "csv"
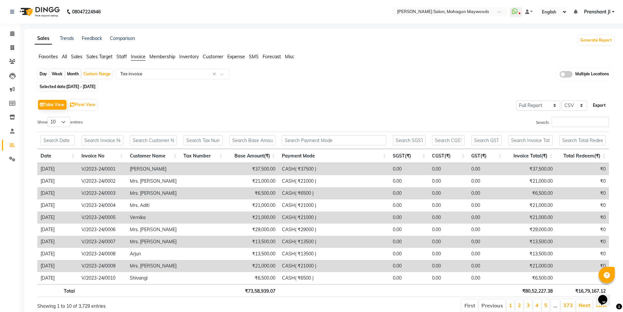
click at [593, 104] on button "Export" at bounding box center [599, 105] width 18 height 11
click at [170, 58] on span "Membership" at bounding box center [162, 57] width 26 height 6
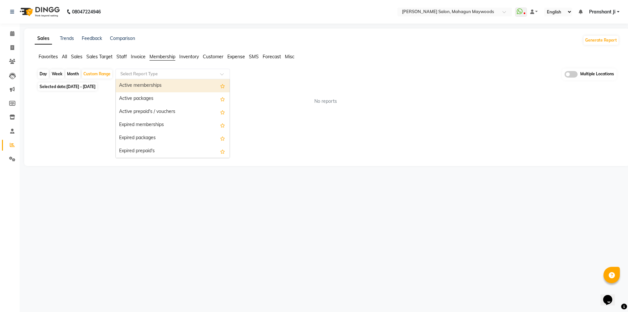
click at [138, 77] on input "text" at bounding box center [166, 74] width 94 height 7
click at [139, 88] on div "Active memberships" at bounding box center [173, 85] width 114 height 13
select select "full_report"
select select "csv"
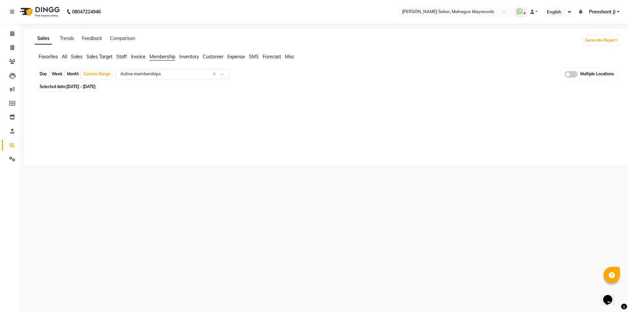
click at [44, 73] on div "Day" at bounding box center [43, 73] width 11 height 9
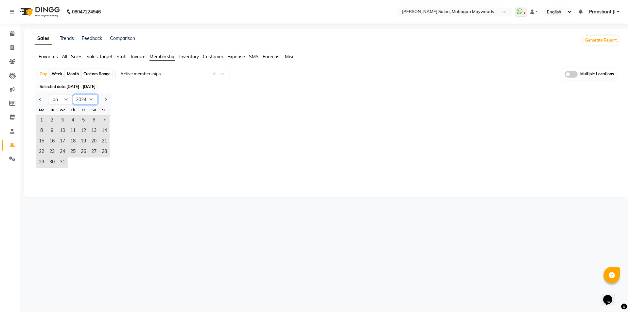
click at [84, 100] on select "2014 2015 2016 2017 2018 2019 2020 2021 2022 2023 2024 2025 2026 2027 2028 2029…" at bounding box center [85, 100] width 25 height 10
select select "2025"
click at [73, 95] on select "2014 2015 2016 2017 2018 2019 2020 2021 2022 2023 2024 2025 2026 2027 2028 2029…" at bounding box center [85, 100] width 25 height 10
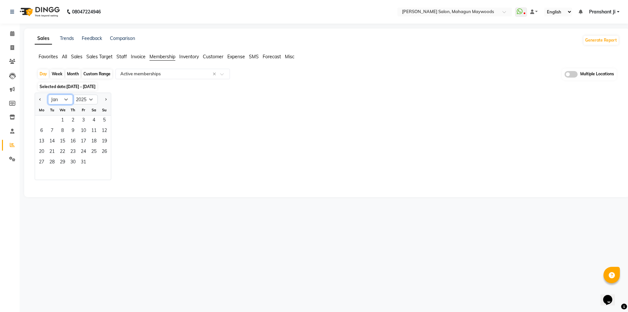
click at [63, 103] on select "Jan Feb Mar Apr May Jun [DATE] Aug Sep Oct Nov Dec" at bounding box center [60, 100] width 25 height 10
select select "10"
click at [48, 95] on select "Jan Feb Mar Apr May Jun [DATE] Aug Sep Oct Nov Dec" at bounding box center [60, 100] width 25 height 10
click at [59, 187] on div at bounding box center [325, 185] width 587 height 10
click at [64, 117] on span "1" at bounding box center [62, 120] width 10 height 10
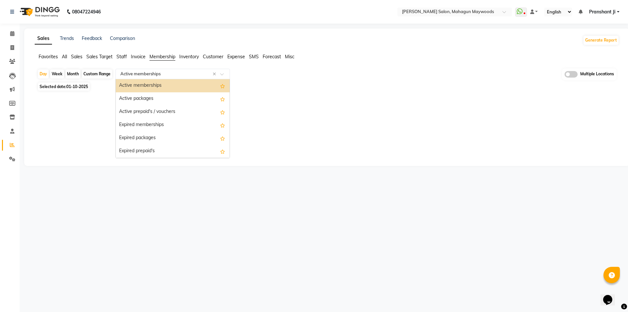
click at [142, 74] on input "text" at bounding box center [166, 74] width 94 height 7
click at [141, 112] on div "Active prepaid's / vouchers" at bounding box center [173, 111] width 114 height 13
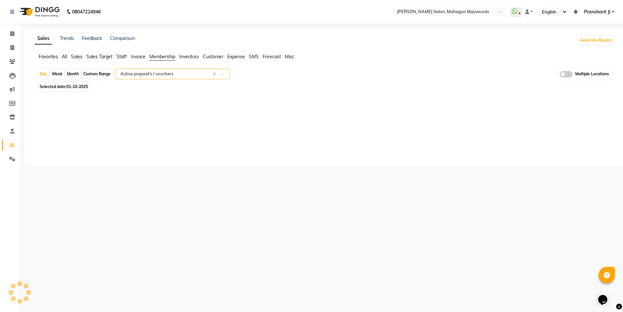
select select "full_report"
select select "csv"
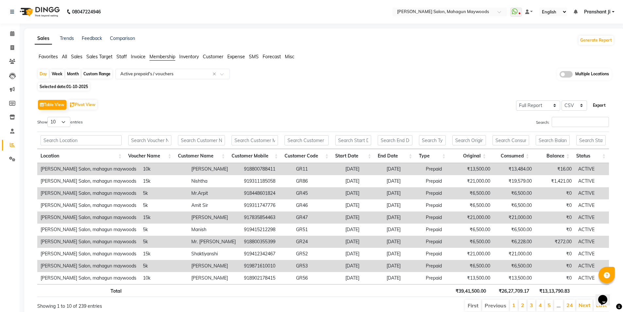
click at [602, 108] on button "Export" at bounding box center [599, 105] width 18 height 11
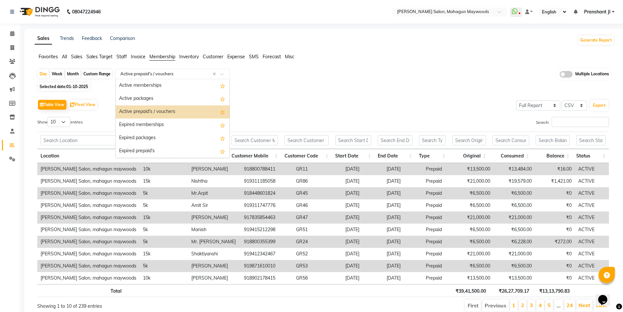
click at [198, 77] on div "Select Report Type × Active prepaid's / vouchers ×" at bounding box center [172, 74] width 114 height 10
click at [171, 133] on div "Expired packages" at bounding box center [173, 137] width 114 height 13
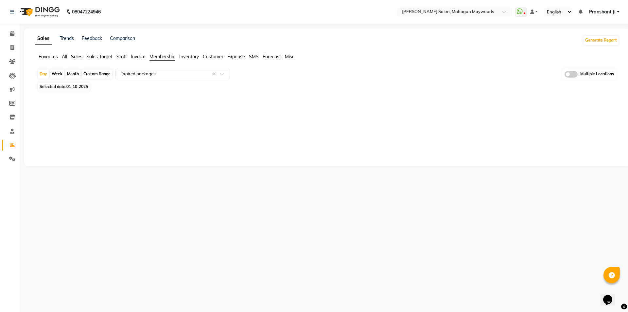
click at [189, 79] on div "Day Week Month Custom Range Select Report Type × Expired packages × Multiple Lo…" at bounding box center [326, 74] width 579 height 12
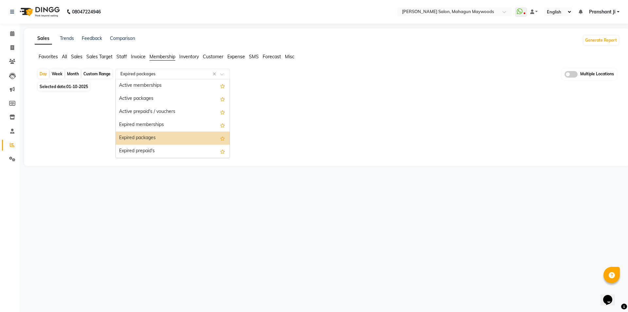
click at [180, 78] on ng-select "Select Report Type × Expired packages × Active memberships Active packages Acti…" at bounding box center [172, 74] width 114 height 10
click at [163, 95] on div "Active packages" at bounding box center [173, 98] width 114 height 13
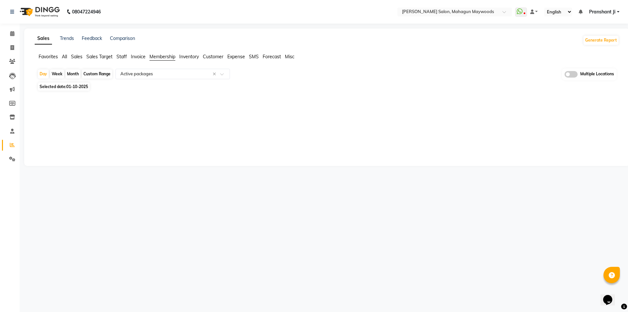
click at [119, 55] on span "Staff" at bounding box center [121, 57] width 10 height 6
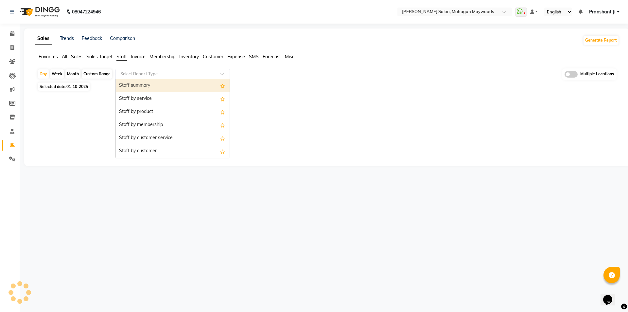
click at [136, 75] on input "text" at bounding box center [166, 74] width 94 height 7
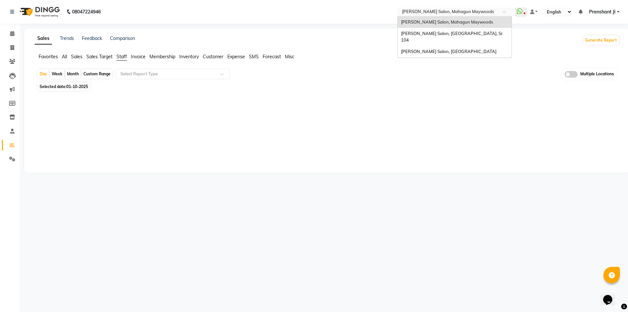
click at [416, 14] on input "text" at bounding box center [448, 12] width 95 height 7
click at [417, 31] on span "Madonna Salon, Noida, Sr 104" at bounding box center [452, 37] width 103 height 12
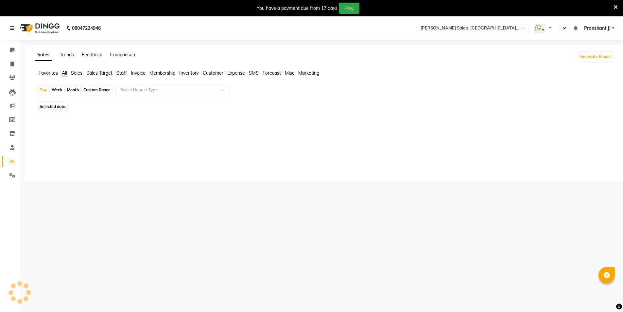
select select "en"
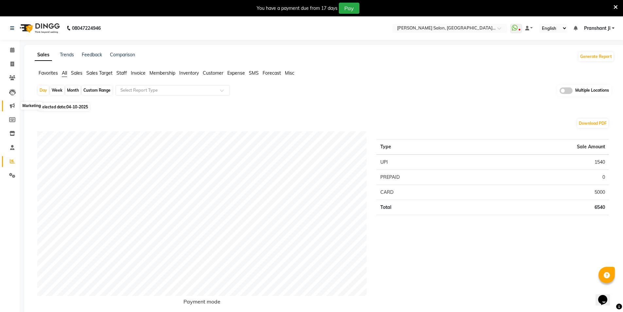
click at [12, 109] on span at bounding box center [12, 106] width 11 height 8
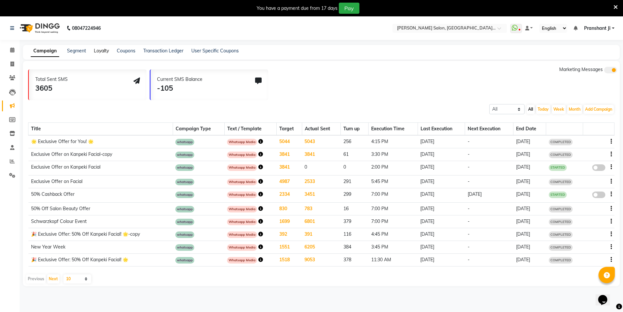
click at [106, 51] on link "Loyalty" at bounding box center [101, 51] width 15 height 6
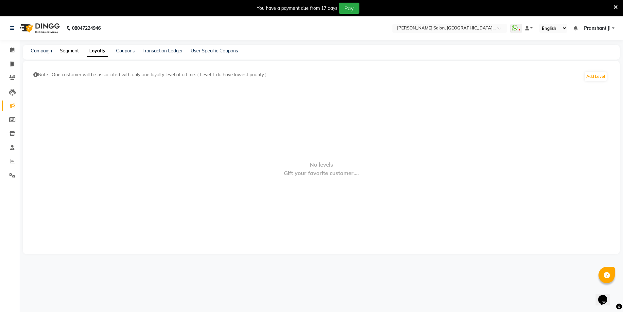
click at [75, 51] on link "Segment" at bounding box center [69, 51] width 19 height 6
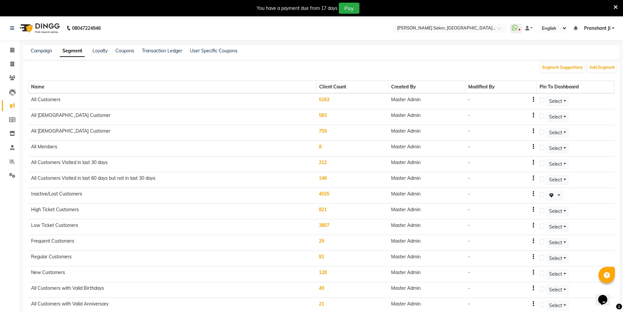
click at [324, 97] on td "5163" at bounding box center [352, 101] width 72 height 16
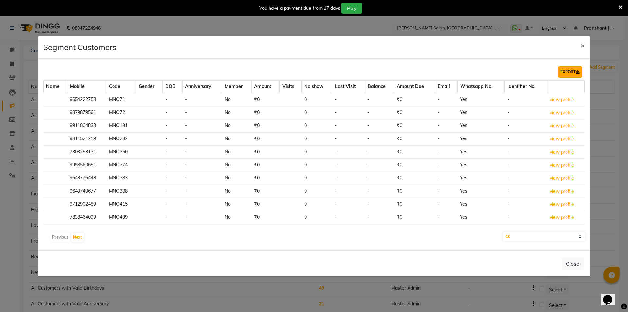
click at [562, 71] on button "EXPORT" at bounding box center [570, 71] width 25 height 11
click at [456, 50] on div "Segment Customers ×" at bounding box center [314, 47] width 552 height 23
click at [585, 44] on button "×" at bounding box center [582, 45] width 15 height 18
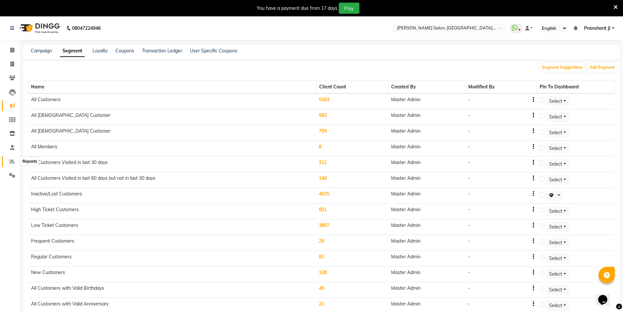
click at [13, 163] on icon at bounding box center [12, 161] width 5 height 5
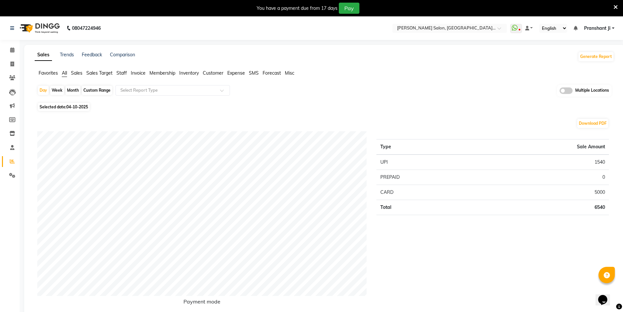
click at [75, 109] on span "04-10-2025" at bounding box center [77, 106] width 22 height 5
select select "10"
select select "2025"
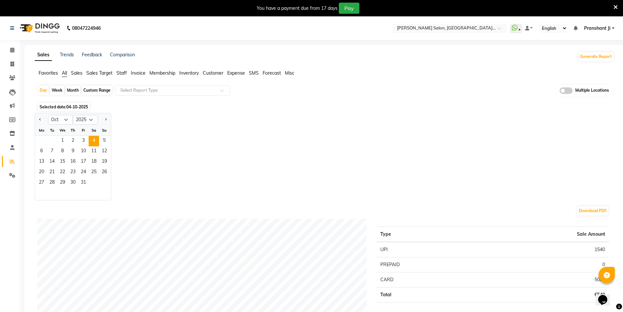
click at [98, 88] on div "Custom Range" at bounding box center [97, 90] width 30 height 9
select select "10"
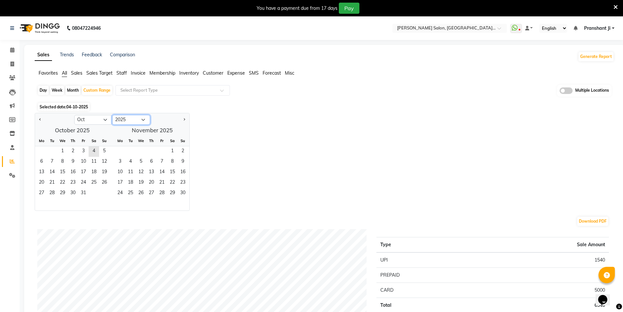
click at [124, 119] on select "2015 2016 2017 2018 2019 2020 2021 2022 2023 2024 2025 2026 2027 2028 2029 2030…" at bounding box center [131, 120] width 38 height 10
select select "2024"
click at [112, 115] on select "2015 2016 2017 2018 2019 2020 2021 2022 2023 2024 2025 2026 2027 2028 2029 2030…" at bounding box center [131, 120] width 38 height 10
click at [100, 120] on select "Jan Feb Mar Apr May Jun [DATE] Aug Sep Oct Nov Dec" at bounding box center [93, 120] width 38 height 10
click at [74, 115] on select "Jan Feb Mar Apr May Jun [DATE] Aug Sep Oct Nov Dec" at bounding box center [93, 120] width 38 height 10
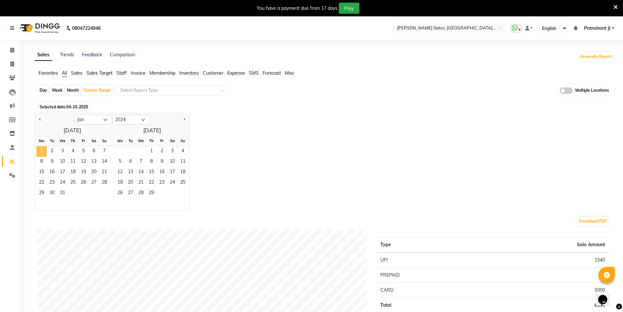
click at [44, 150] on span "1" at bounding box center [41, 151] width 10 height 10
click at [101, 119] on select "Jan Feb Mar Apr May Jun [DATE] Aug Sep Oct Nov Dec" at bounding box center [93, 120] width 38 height 10
select select "12"
click at [74, 115] on select "Jan Feb Mar Apr May Jun [DATE] Aug Sep Oct Nov Dec" at bounding box center [93, 120] width 38 height 10
click at [53, 200] on span "31" at bounding box center [52, 204] width 10 height 10
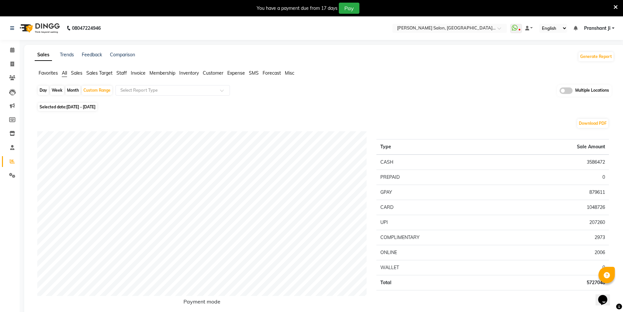
click at [139, 70] on li "Invoice" at bounding box center [138, 73] width 15 height 7
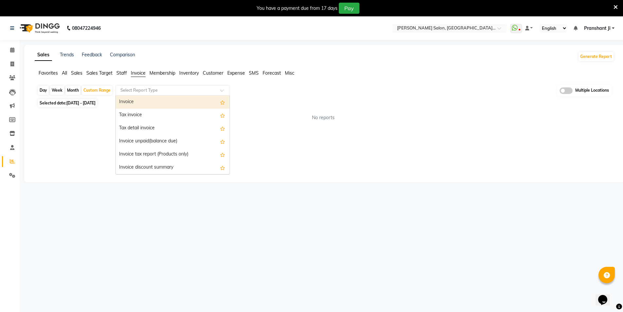
click at [143, 87] on input "text" at bounding box center [166, 90] width 94 height 7
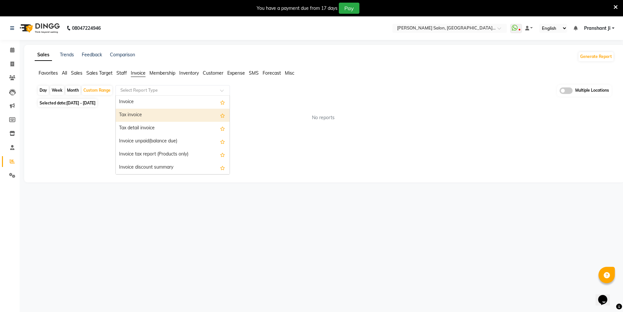
click at [143, 119] on div "Tax invoice" at bounding box center [173, 115] width 114 height 13
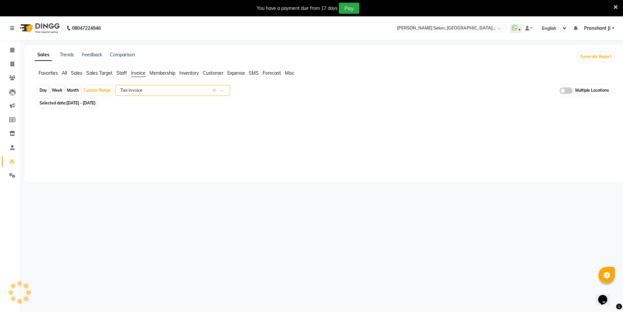
select select "full_report"
select select "csv"
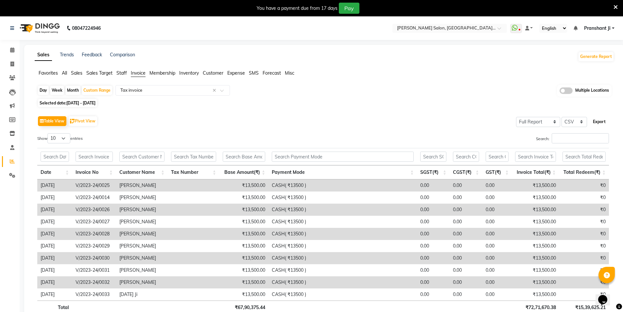
click at [600, 123] on button "Export" at bounding box center [599, 121] width 18 height 11
click at [101, 91] on div "Custom Range" at bounding box center [97, 90] width 30 height 9
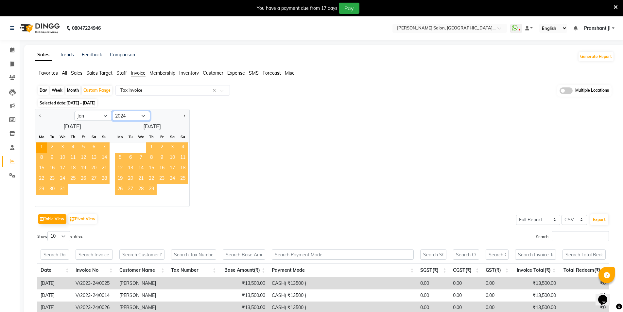
click at [124, 117] on select "2014 2015 2016 2017 2018 2019 2020 2021 2022 2023 2024 2025 2026 2027 2028 2029…" at bounding box center [131, 116] width 38 height 10
select select "2023"
click at [112, 111] on select "2014 2015 2016 2017 2018 2019 2020 2021 2022 2023 2024 2025 2026 2027 2028 2029…" at bounding box center [131, 116] width 38 height 10
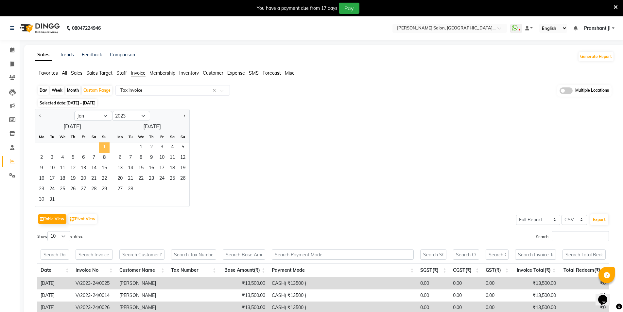
click at [100, 145] on span "1" at bounding box center [104, 147] width 10 height 10
click at [94, 114] on select "Jan Feb Mar Apr May Jun [DATE] Aug Sep Oct Nov Dec" at bounding box center [93, 116] width 38 height 10
select select "12"
click at [74, 111] on select "Jan Feb Mar Apr May Jun [DATE] Aug Sep Oct Nov Dec" at bounding box center [93, 116] width 38 height 10
click at [105, 188] on span "31" at bounding box center [104, 189] width 10 height 10
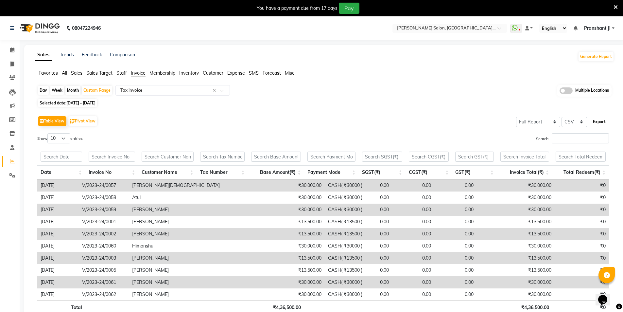
click at [597, 121] on button "Export" at bounding box center [599, 121] width 18 height 11
click at [95, 102] on span "[DATE] - [DATE]" at bounding box center [80, 102] width 29 height 5
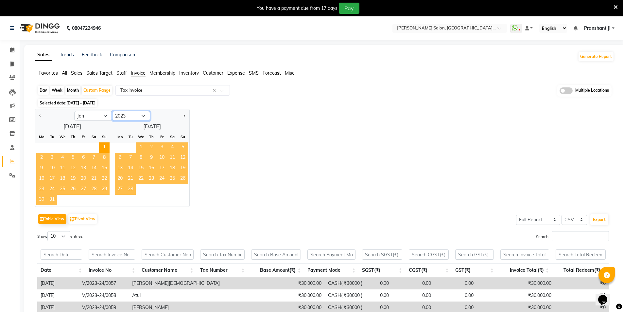
click at [132, 118] on select "2013 2014 2015 2016 2017 2018 2019 2020 2021 2022 2023 2024 2025 2026 2027 2028…" at bounding box center [131, 116] width 38 height 10
select select "2025"
click at [112, 111] on select "2013 2014 2015 2016 2017 2018 2019 2020 2021 2022 2023 2024 2025 2026 2027 2028…" at bounding box center [131, 116] width 38 height 10
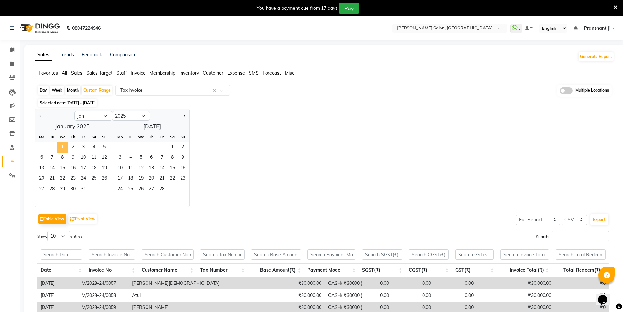
click at [60, 149] on span "1" at bounding box center [62, 147] width 10 height 10
click at [90, 116] on select "Jan Feb Mar Apr May Jun [DATE] Aug Sep Oct Nov Dec" at bounding box center [93, 116] width 38 height 10
click at [74, 111] on select "Jan Feb Mar Apr May Jun [DATE] Aug Sep Oct Nov Dec" at bounding box center [93, 116] width 38 height 10
click at [97, 112] on select "Jan Feb Mar Apr May Jun [DATE] Aug Sep Oct Nov Dec" at bounding box center [93, 116] width 38 height 10
select select "10"
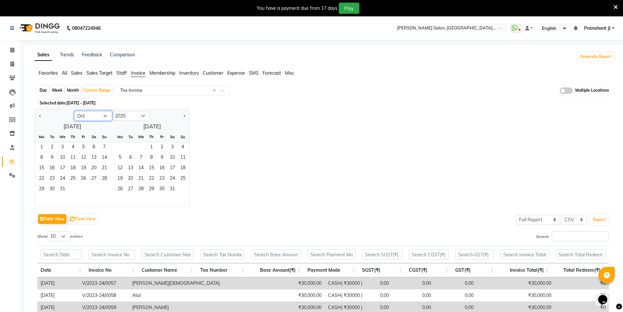
click at [74, 111] on select "Jan Feb Mar Apr May Jun [DATE] Aug Sep Oct Nov Dec" at bounding box center [93, 116] width 38 height 10
click at [82, 185] on span "31" at bounding box center [83, 189] width 10 height 10
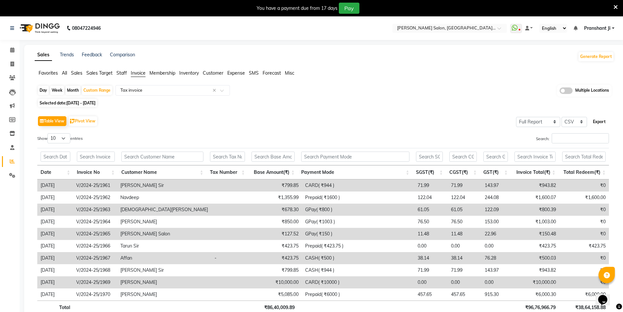
click at [594, 124] on button "Export" at bounding box center [599, 121] width 18 height 11
click at [42, 91] on div "Day" at bounding box center [43, 90] width 11 height 9
select select "2025"
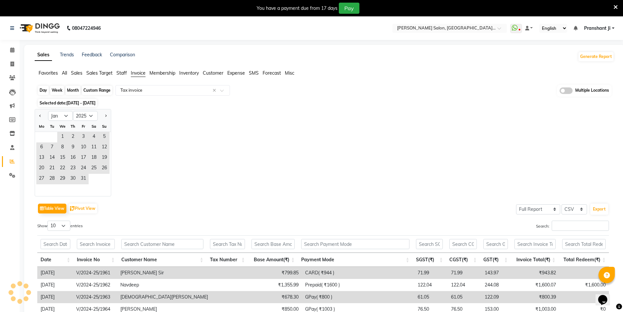
click at [43, 92] on div "Day" at bounding box center [43, 90] width 11 height 9
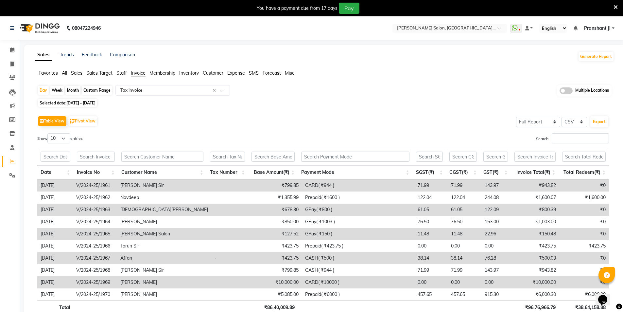
click at [169, 74] on span "Membership" at bounding box center [162, 73] width 26 height 6
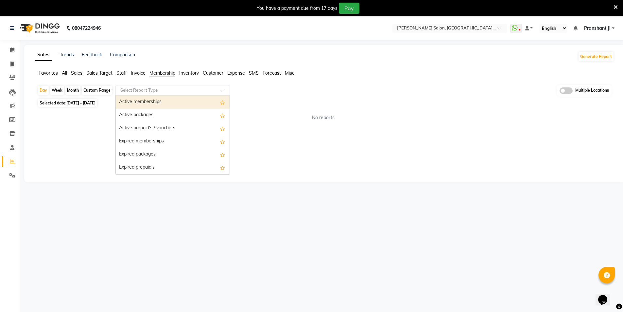
click at [171, 92] on input "text" at bounding box center [166, 90] width 94 height 7
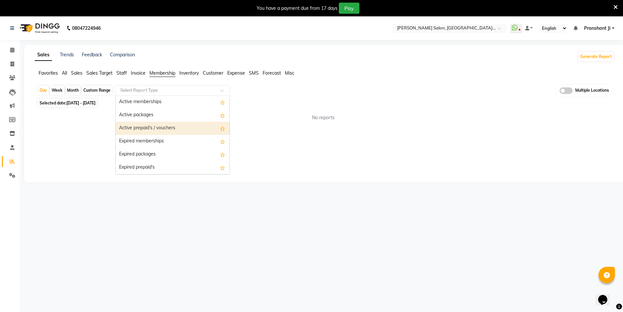
click at [153, 130] on div "Active prepaid's / vouchers" at bounding box center [173, 128] width 114 height 13
select select "full_report"
select select "csv"
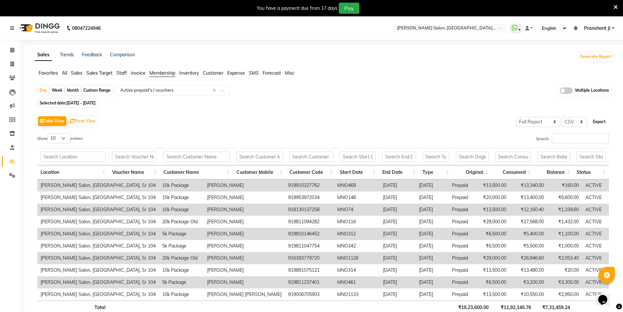
click at [598, 120] on button "Export" at bounding box center [599, 121] width 18 height 11
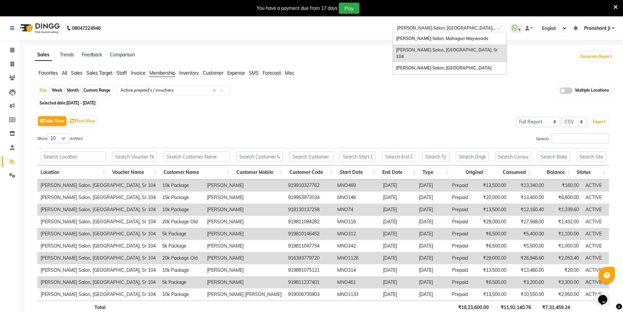
click at [461, 27] on input "text" at bounding box center [443, 29] width 95 height 7
click at [449, 65] on span "[PERSON_NAME] Salon, [GEOGRAPHIC_DATA]" at bounding box center [443, 67] width 95 height 5
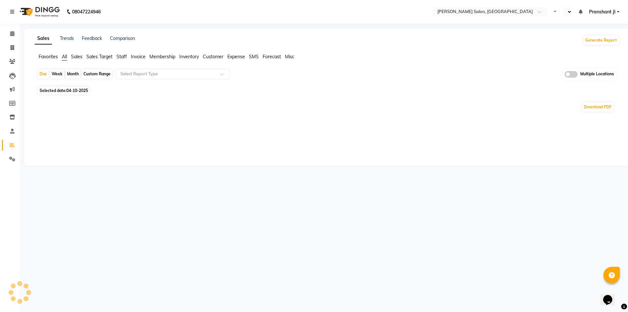
select select "en"
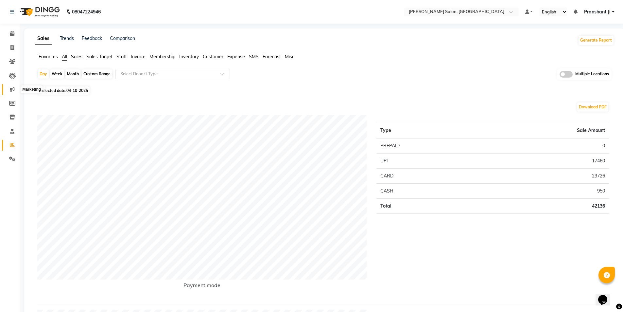
click at [15, 88] on span at bounding box center [12, 90] width 11 height 8
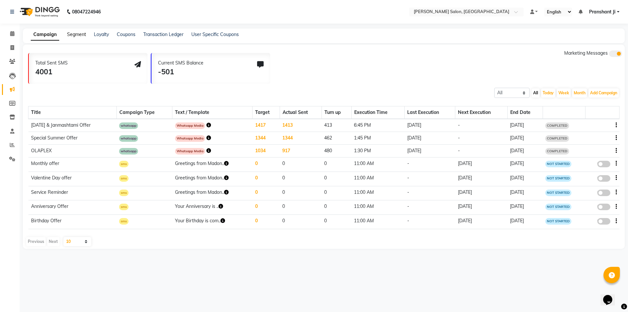
click at [80, 34] on link "Segment" at bounding box center [76, 34] width 19 height 6
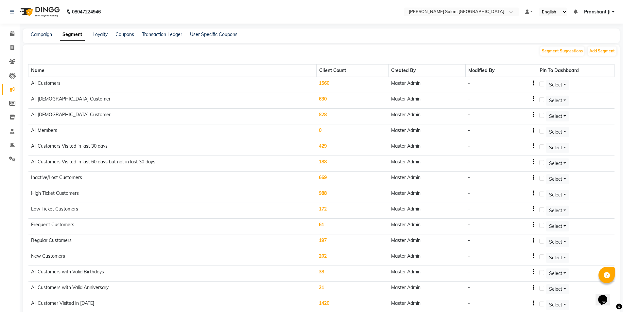
click at [324, 83] on td "1560" at bounding box center [352, 85] width 72 height 16
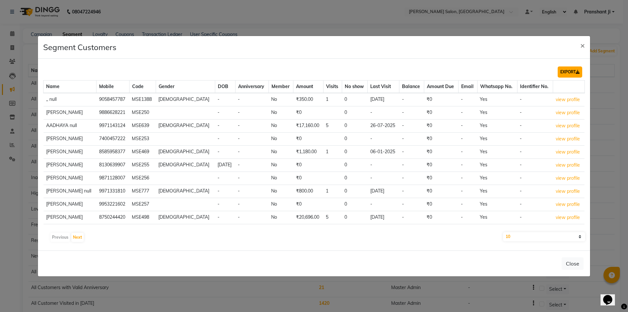
click at [564, 71] on button "EXPORT" at bounding box center [570, 71] width 25 height 11
click at [458, 39] on div "Segment Customers ×" at bounding box center [314, 47] width 552 height 23
click at [585, 45] on button "×" at bounding box center [582, 45] width 15 height 18
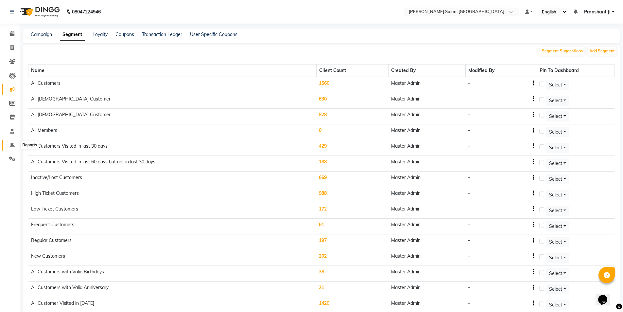
click at [14, 145] on icon at bounding box center [12, 144] width 5 height 5
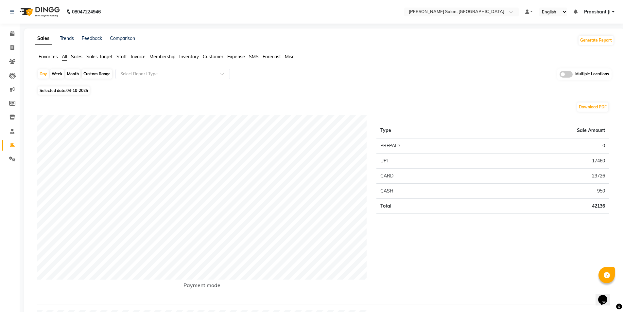
click at [124, 58] on span "Staff" at bounding box center [121, 57] width 10 height 6
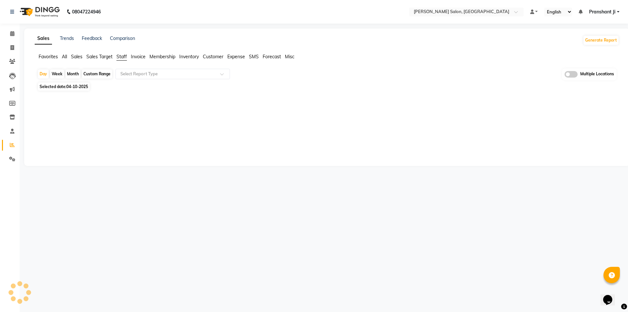
click at [140, 58] on span "Invoice" at bounding box center [138, 57] width 15 height 6
click at [85, 87] on span "04-10-2025" at bounding box center [77, 86] width 22 height 5
select select "10"
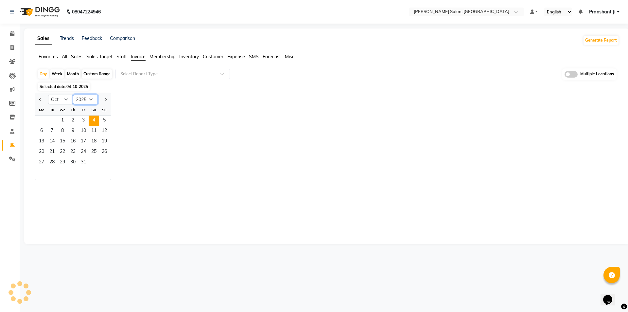
click at [89, 97] on select "2015 2016 2017 2018 2019 2020 2021 2022 2023 2024 2025 2026 2027 2028 2029 2030…" at bounding box center [85, 100] width 25 height 10
select select "2023"
click at [73, 95] on select "2015 2016 2017 2018 2019 2020 2021 2022 2023 2024 2025 2026 2027 2028 2029 2030…" at bounding box center [85, 100] width 25 height 10
click at [96, 75] on div "Custom Range" at bounding box center [97, 73] width 30 height 9
select select "10"
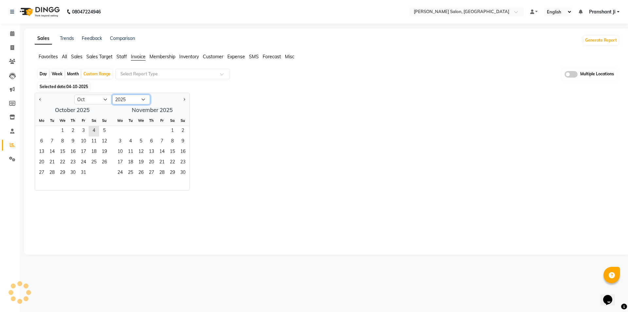
click at [119, 98] on select "2015 2016 2017 2018 2019 2020 2021 2022 2023 2024 2025 2026 2027 2028 2029 2030…" at bounding box center [131, 100] width 38 height 10
select select "2023"
click at [112, 95] on select "2015 2016 2017 2018 2019 2020 2021 2022 2023 2024 2025 2026 2027 2028 2029 2030…" at bounding box center [131, 100] width 38 height 10
click at [99, 101] on select "Jan Feb Mar Apr May Jun [DATE] Aug Sep Oct Nov Dec" at bounding box center [93, 100] width 38 height 10
click at [74, 95] on select "Jan Feb Mar Apr May Jun [DATE] Aug Sep Oct Nov Dec" at bounding box center [93, 100] width 38 height 10
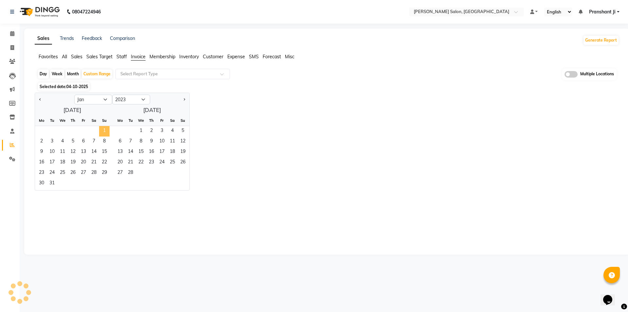
click at [105, 131] on span "1" at bounding box center [104, 131] width 10 height 10
click at [92, 99] on select "Jan Feb Mar Apr May Jun [DATE] Aug Sep Oct Nov Dec" at bounding box center [93, 100] width 38 height 10
select select "12"
click at [74, 95] on select "Jan Feb Mar Apr May Jun [DATE] Aug Sep Oct Nov Dec" at bounding box center [93, 100] width 38 height 10
click at [105, 170] on span "31" at bounding box center [104, 173] width 10 height 10
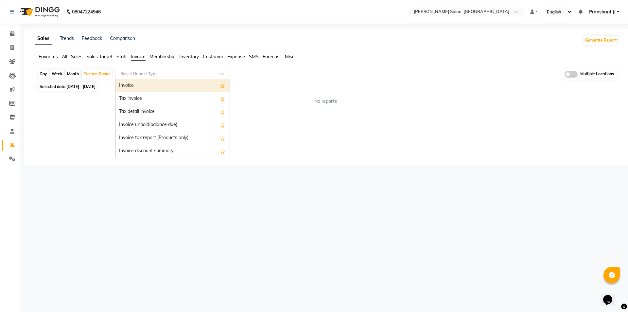
click at [172, 74] on input "text" at bounding box center [166, 74] width 94 height 7
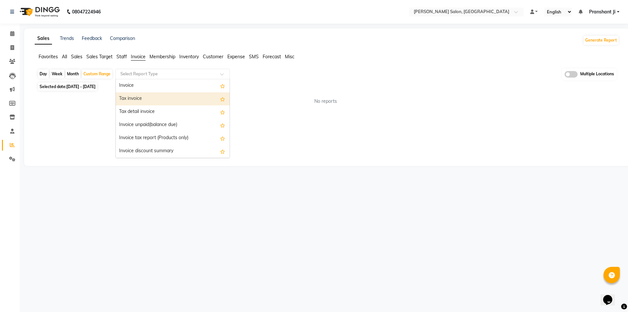
click at [169, 99] on div "Tax invoice" at bounding box center [173, 98] width 114 height 13
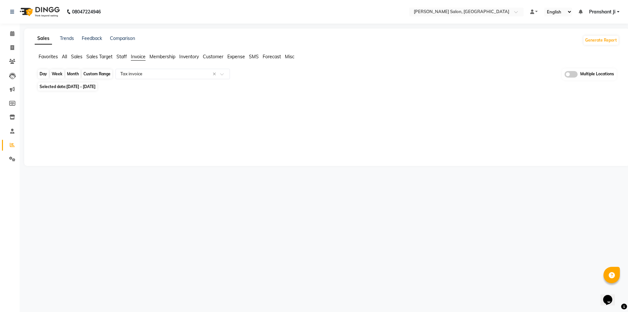
click at [102, 74] on div "Custom Range" at bounding box center [97, 73] width 30 height 9
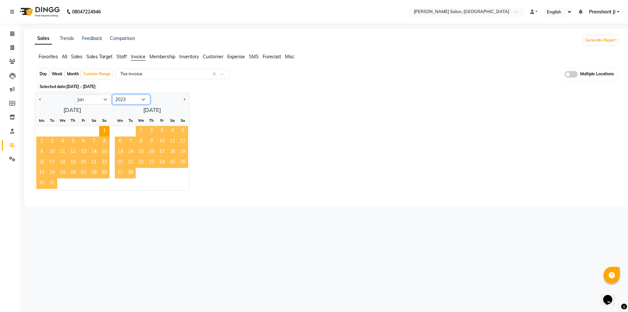
click at [133, 101] on select "2013 2014 2015 2016 2017 2018 2019 2020 2021 2022 2023 2024 2025 2026 2027 2028…" at bounding box center [131, 100] width 38 height 10
select select "2024"
click at [112, 95] on select "2013 2014 2015 2016 2017 2018 2019 2020 2021 2022 2023 2024 2025 2026 2027 2028…" at bounding box center [131, 100] width 38 height 10
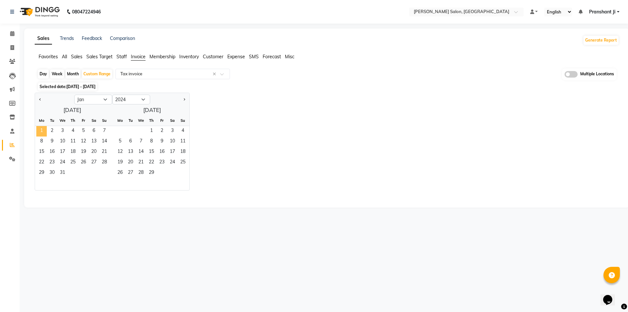
click at [42, 129] on span "1" at bounding box center [41, 131] width 10 height 10
click at [89, 99] on select "Jan Feb Mar Apr May Jun [DATE] Aug Sep Oct Nov Dec" at bounding box center [93, 100] width 38 height 10
select select "12"
click at [74, 95] on select "Jan Feb Mar Apr May Jun [DATE] Aug Sep Oct Nov Dec" at bounding box center [93, 100] width 38 height 10
click at [53, 181] on span "31" at bounding box center [52, 183] width 10 height 10
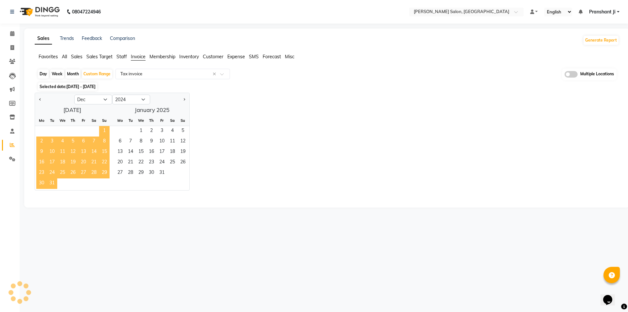
select select "full_report"
select select "csv"
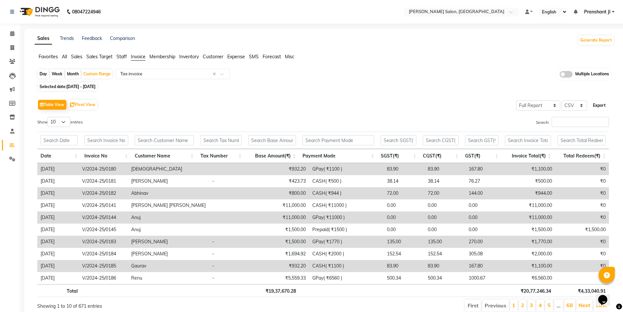
click at [600, 103] on button "Export" at bounding box center [599, 105] width 18 height 11
click at [87, 88] on span "[DATE] - [DATE]" at bounding box center [80, 86] width 29 height 5
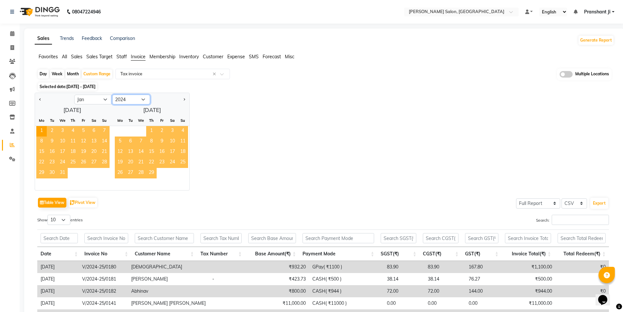
click at [136, 100] on select "2014 2015 2016 2017 2018 2019 2020 2021 2022 2023 2024 2025 2026 2027 2028 2029…" at bounding box center [131, 100] width 38 height 10
select select "2025"
click at [112, 95] on select "2014 2015 2016 2017 2018 2019 2020 2021 2022 2023 2024 2025 2026 2027 2028 2029…" at bounding box center [131, 100] width 38 height 10
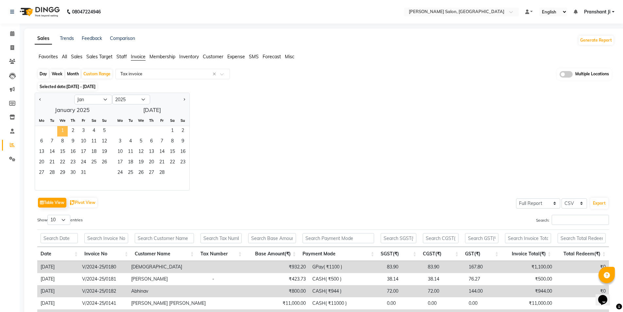
click at [63, 132] on span "1" at bounding box center [62, 131] width 10 height 10
click at [99, 96] on select "Jan Feb Mar Apr May Jun [DATE] Aug Sep Oct Nov Dec" at bounding box center [93, 100] width 38 height 10
select select "12"
click at [74, 95] on select "Jan Feb Mar Apr May Jun [DATE] Aug Sep Oct Nov Dec" at bounding box center [93, 100] width 38 height 10
click at [62, 176] on span "31" at bounding box center [62, 173] width 10 height 10
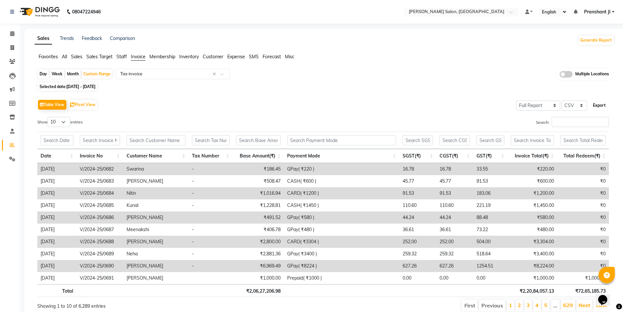
click at [601, 107] on button "Export" at bounding box center [599, 105] width 18 height 11
click at [194, 58] on span "Inventory" at bounding box center [189, 57] width 20 height 6
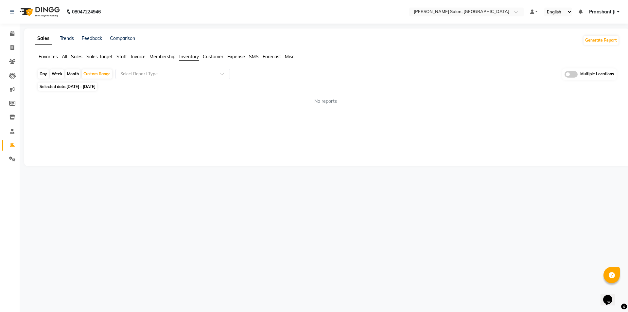
click at [164, 57] on span "Membership" at bounding box center [162, 57] width 26 height 6
click at [43, 75] on div "Day" at bounding box center [43, 73] width 11 height 9
select select "2025"
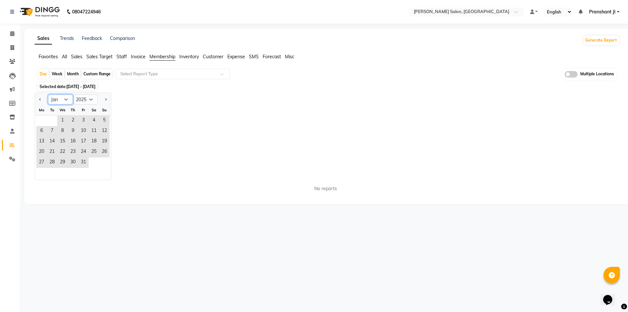
click at [59, 101] on select "Jan Feb Mar Apr May Jun [DATE] Aug Sep Oct Nov Dec" at bounding box center [60, 100] width 25 height 10
select select "10"
click at [48, 95] on select "Jan Feb Mar Apr May Jun [DATE] Aug Sep Oct Nov Dec" at bounding box center [60, 100] width 25 height 10
click at [92, 118] on span "4" at bounding box center [94, 120] width 10 height 10
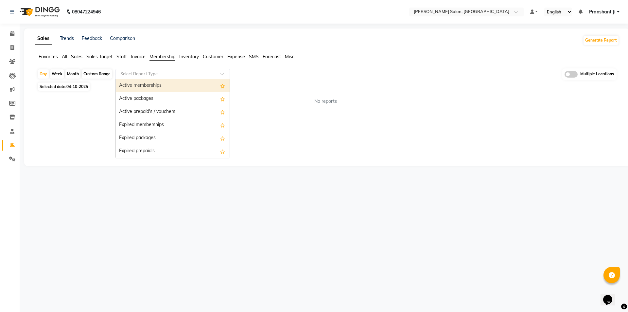
click at [166, 72] on input "text" at bounding box center [166, 74] width 94 height 7
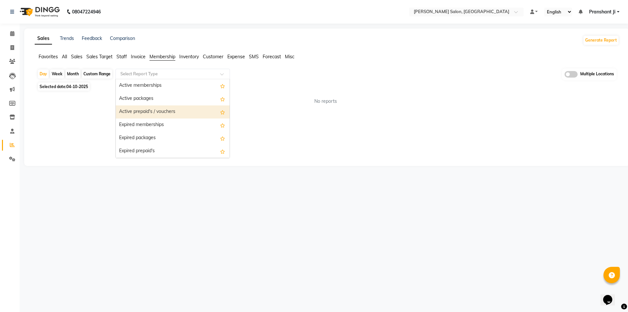
click at [158, 112] on div "Active prepaid's / vouchers" at bounding box center [173, 111] width 114 height 13
select select "full_report"
select select "csv"
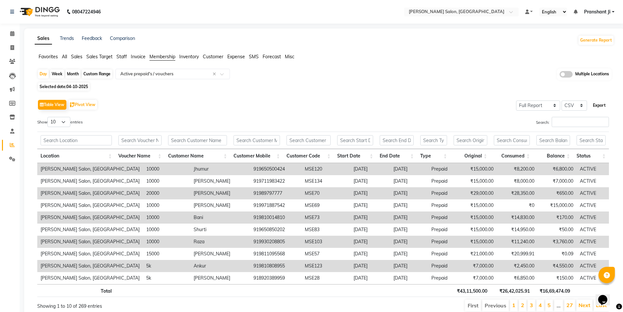
click at [597, 107] on button "Export" at bounding box center [599, 105] width 18 height 11
click at [452, 97] on div "Table View Pivot View Select Full Report Filtered Report Select CSV PDF Export …" at bounding box center [323, 205] width 582 height 224
